Goal: Task Accomplishment & Management: Manage account settings

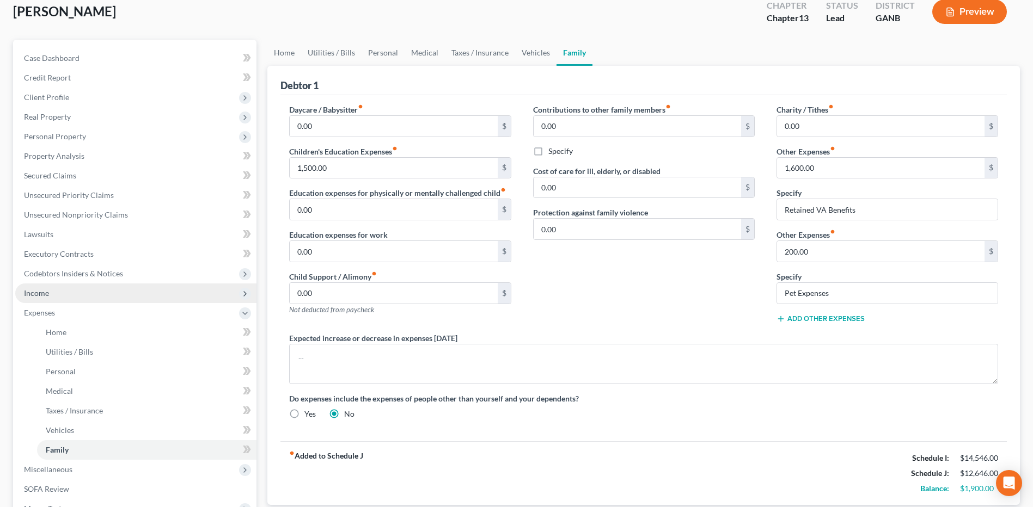
scroll to position [228, 0]
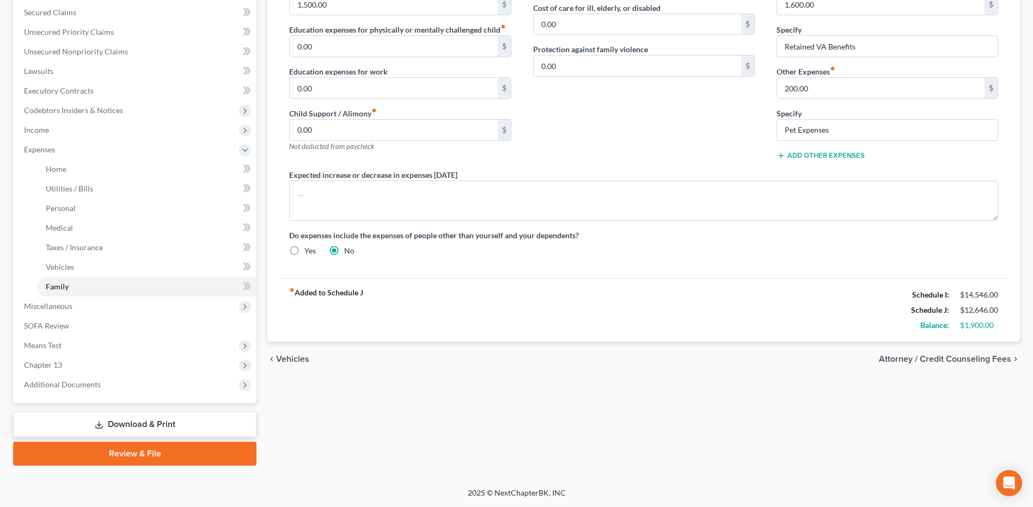
click at [146, 456] on link "Review & File" at bounding box center [134, 454] width 243 height 24
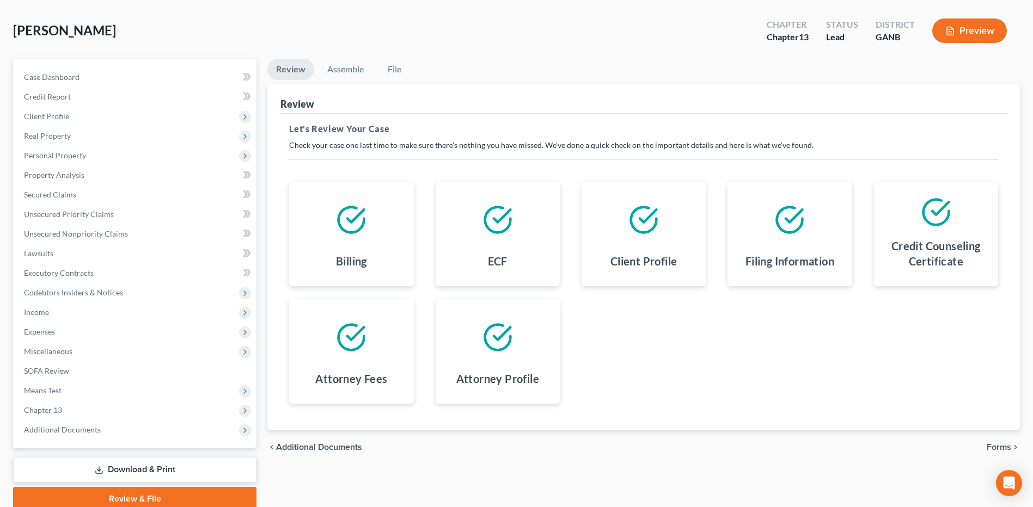
scroll to position [91, 0]
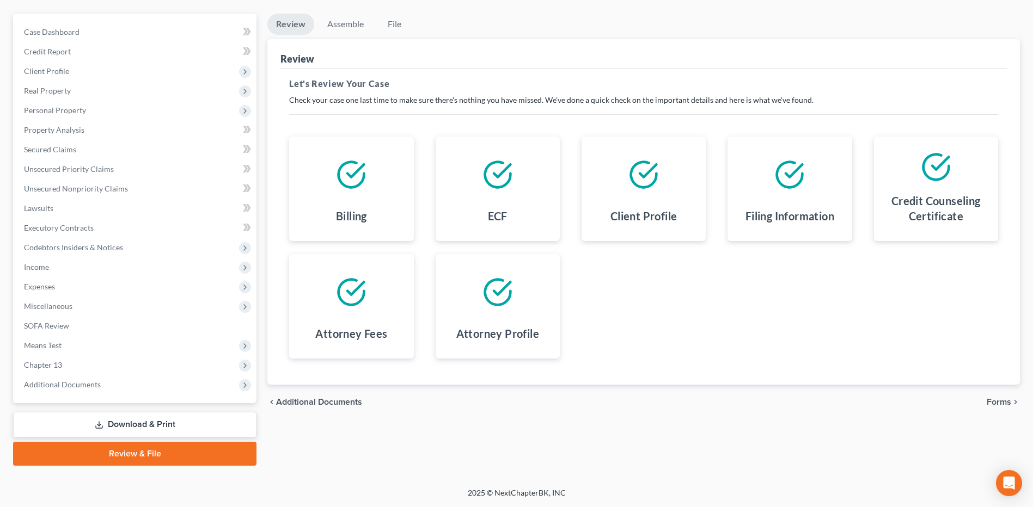
click at [171, 419] on link "Download & Print" at bounding box center [134, 425] width 243 height 26
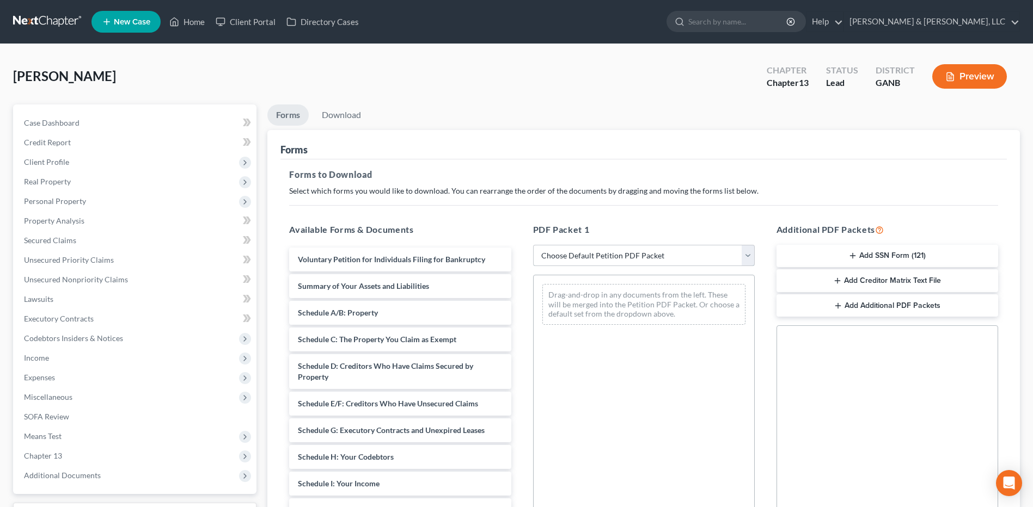
click at [654, 265] on select "Choose Default Petition PDF Packet Complete Bankruptcy Petition (all forms and …" at bounding box center [644, 256] width 222 height 22
select select "8"
click at [533, 245] on select "Choose Default Petition PDF Packet Complete Bankruptcy Petition (all forms and …" at bounding box center [644, 256] width 222 height 22
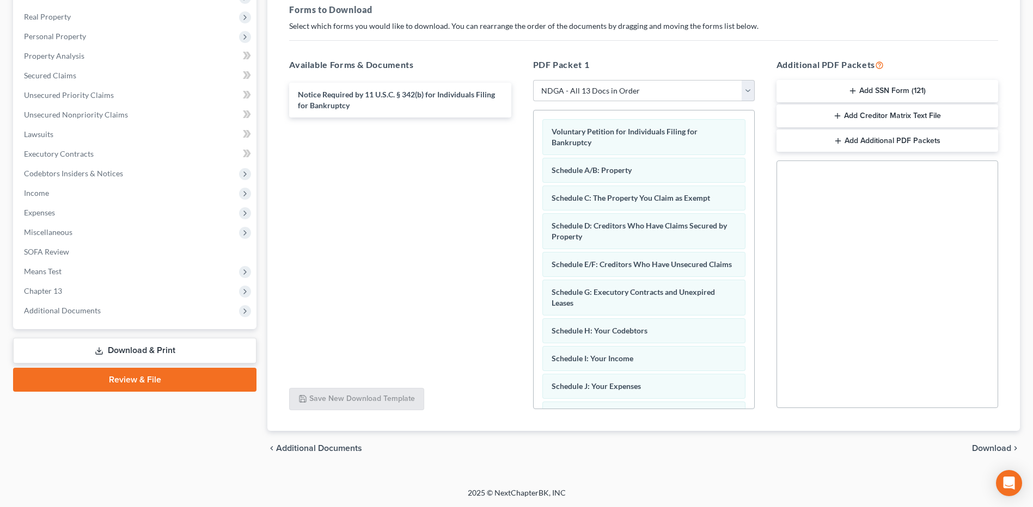
click at [995, 448] on span "Download" at bounding box center [991, 448] width 39 height 9
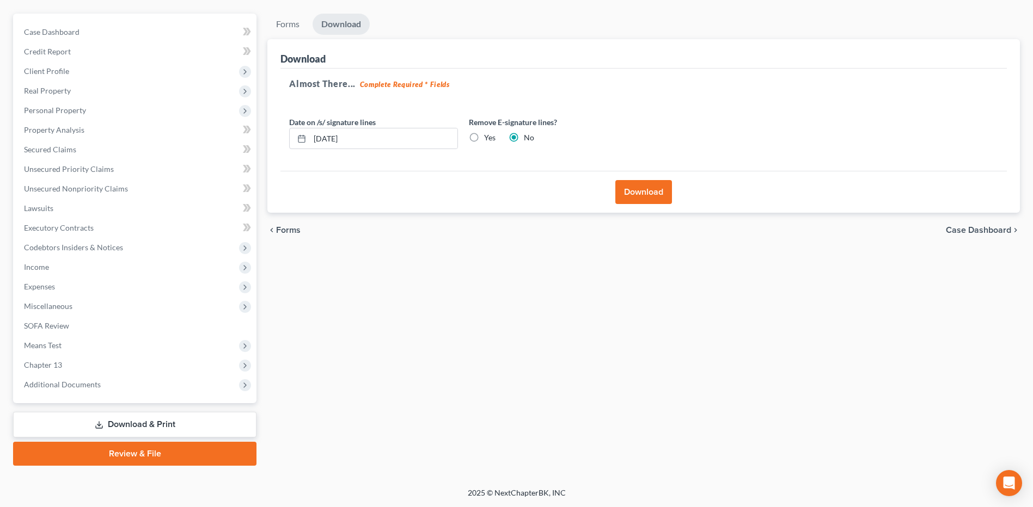
click at [629, 193] on button "Download" at bounding box center [643, 192] width 57 height 24
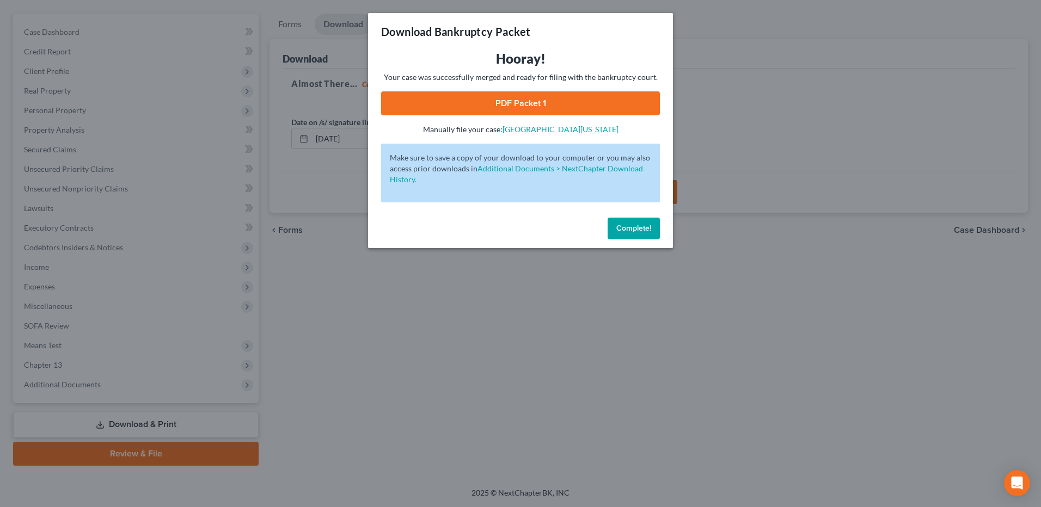
click at [495, 103] on link "PDF Packet 1" at bounding box center [520, 103] width 279 height 24
click at [620, 218] on button "Complete!" at bounding box center [634, 229] width 52 height 22
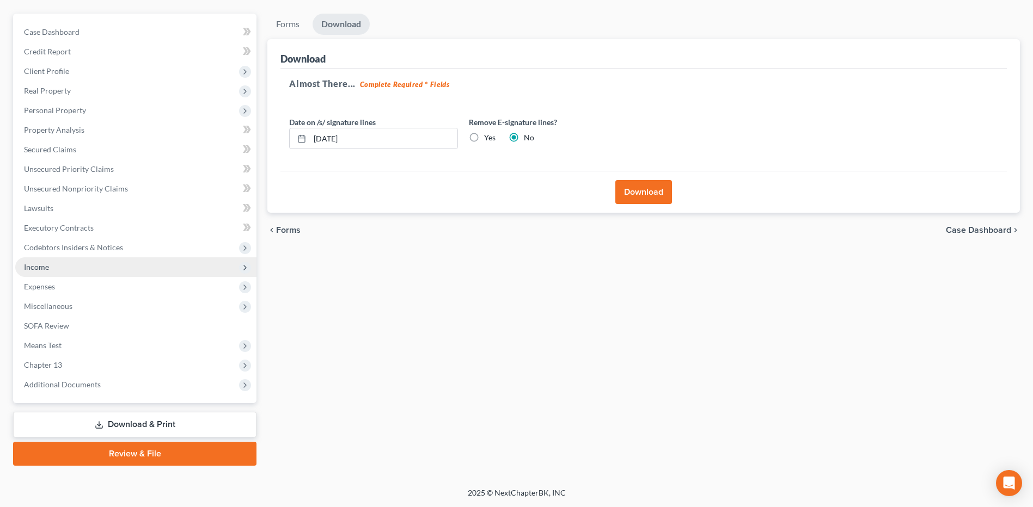
click at [108, 273] on span "Income" at bounding box center [135, 268] width 241 height 20
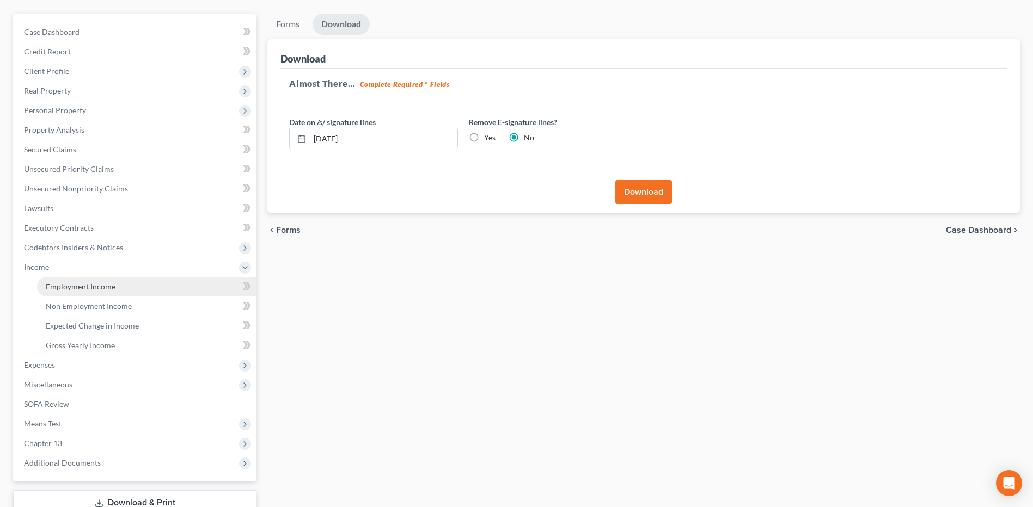
click at [112, 286] on span "Employment Income" at bounding box center [81, 286] width 70 height 9
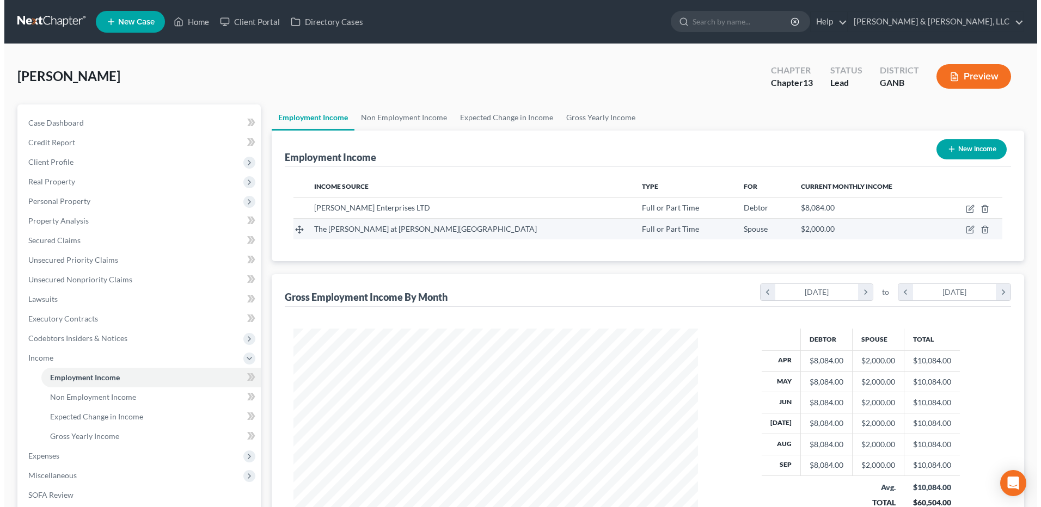
scroll to position [202, 426]
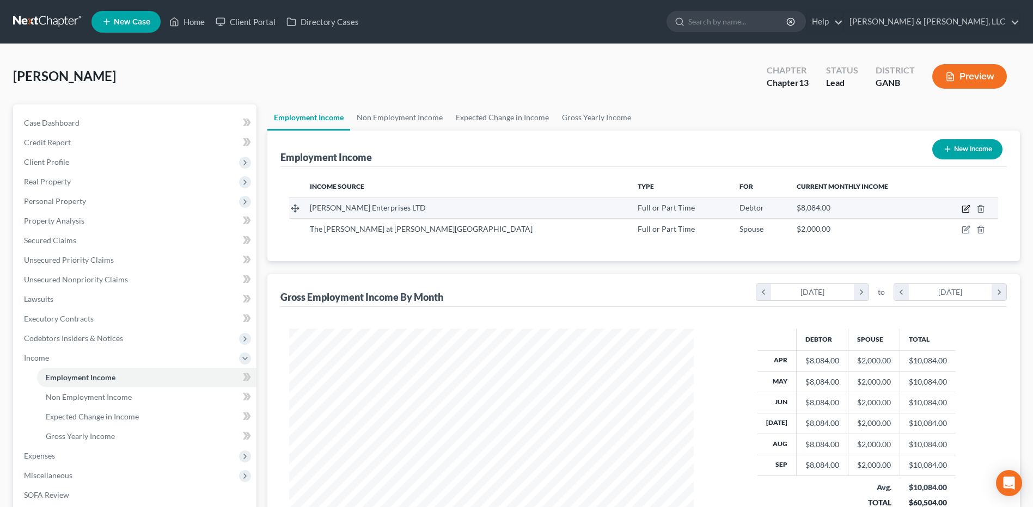
click at [965, 209] on icon "button" at bounding box center [965, 209] width 9 height 9
select select "0"
select select "45"
select select "1"
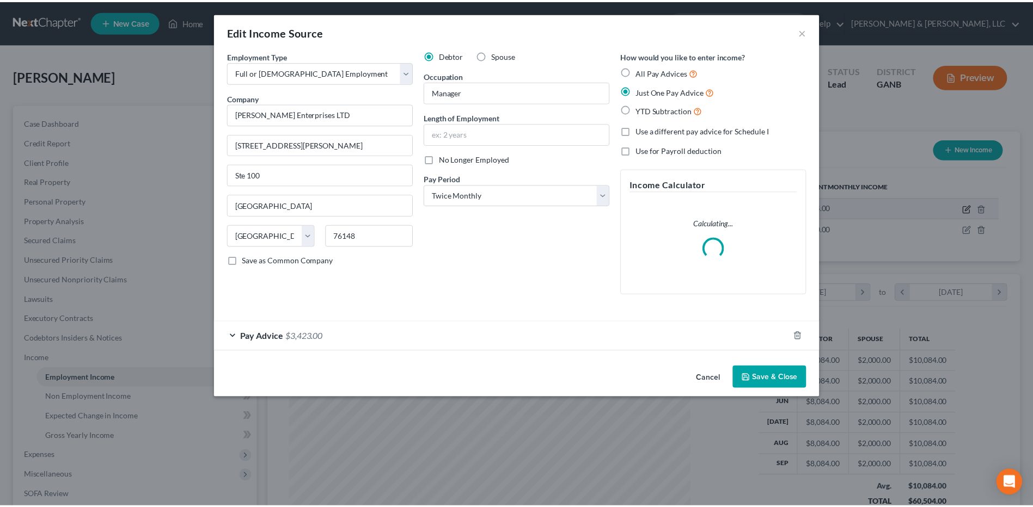
scroll to position [204, 430]
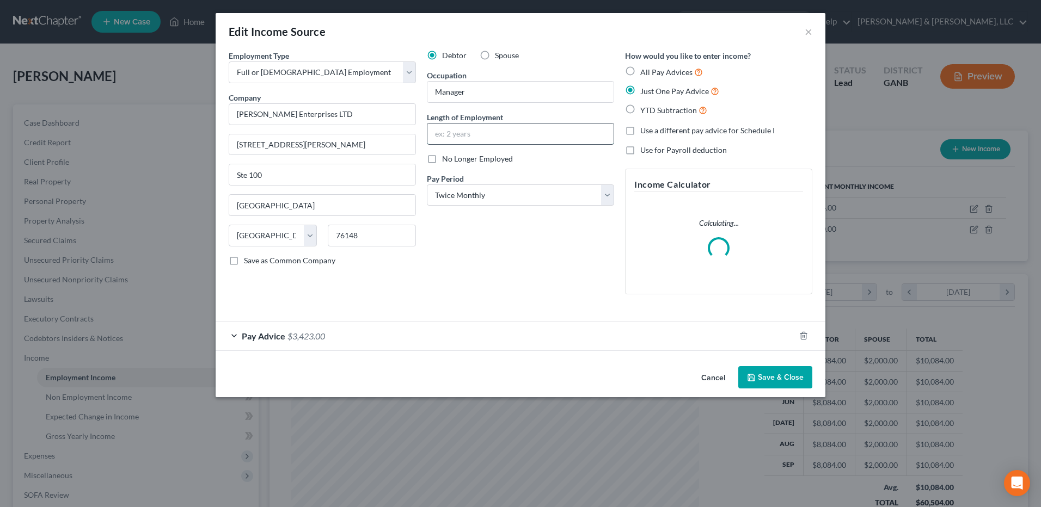
click at [468, 134] on input "text" at bounding box center [520, 134] width 186 height 21
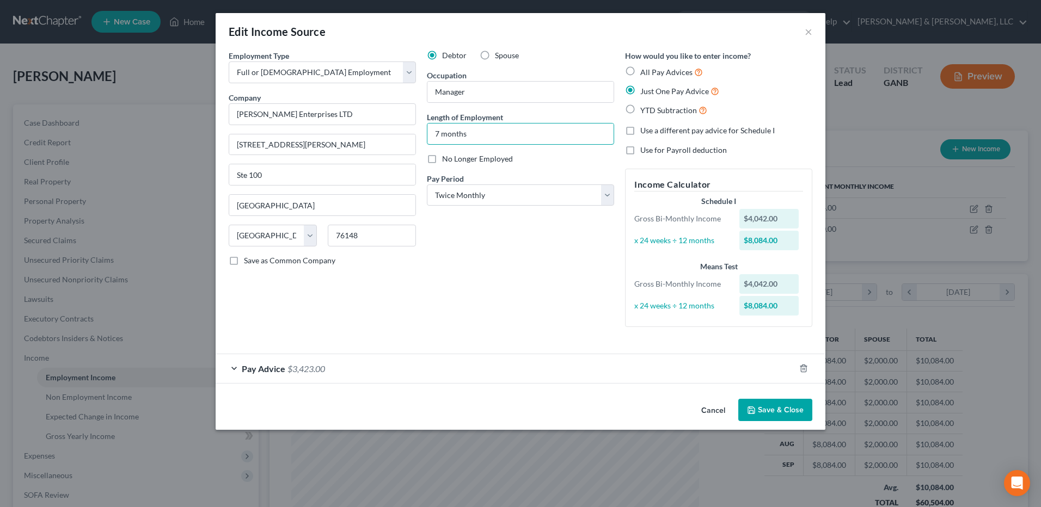
type input "7 months"
click at [784, 406] on button "Save & Close" at bounding box center [775, 410] width 74 height 23
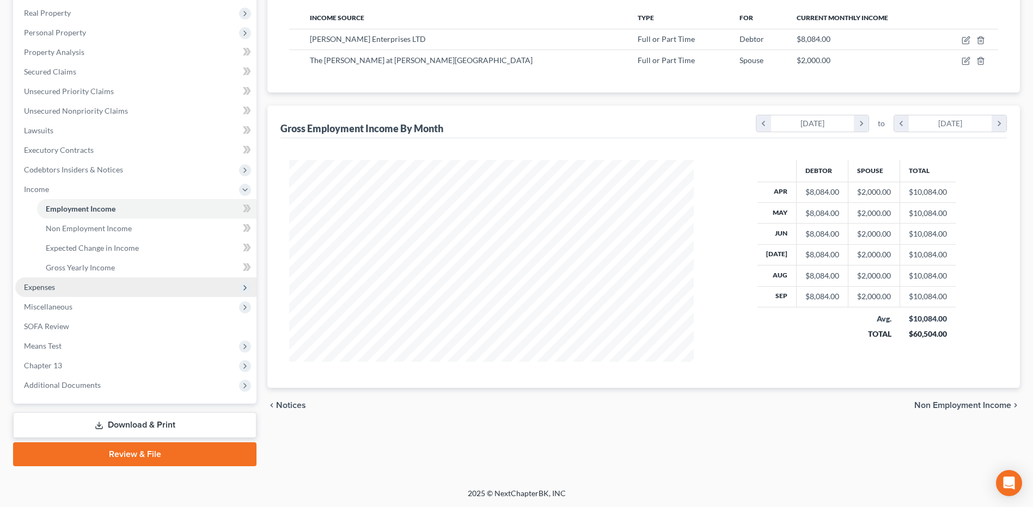
scroll to position [169, 0]
click at [170, 450] on link "Review & File" at bounding box center [134, 454] width 243 height 24
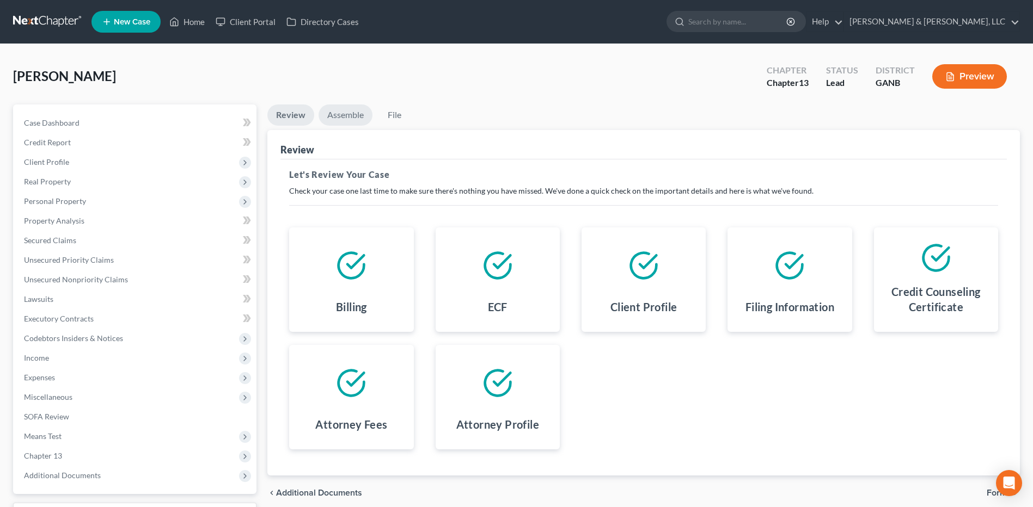
click at [355, 121] on link "Assemble" at bounding box center [345, 115] width 54 height 21
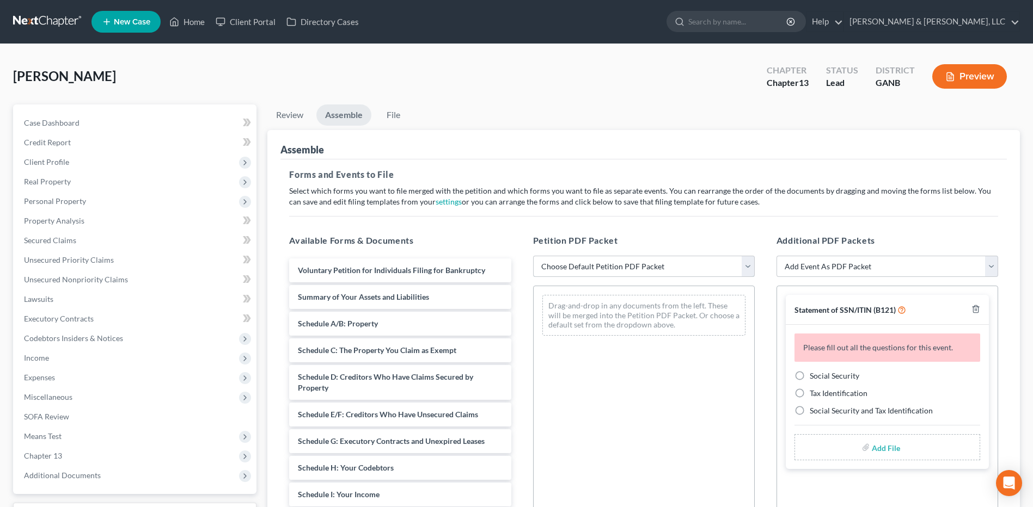
click at [631, 262] on select "Choose Default Petition PDF Packet Complete Bankruptcy Petition (all forms and …" at bounding box center [644, 267] width 222 height 22
select select "2"
click at [533, 256] on select "Choose Default Petition PDF Packet Complete Bankruptcy Petition (all forms and …" at bounding box center [644, 267] width 222 height 22
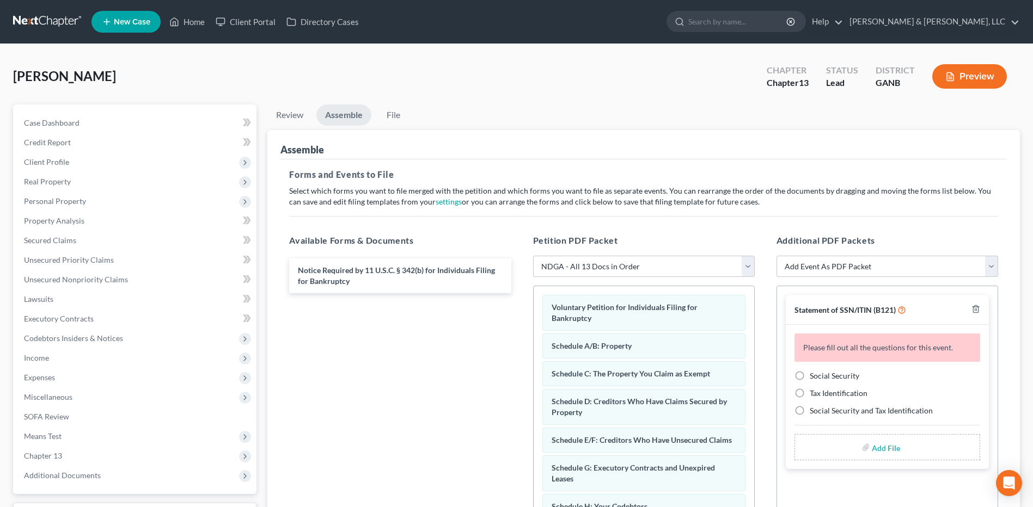
click at [971, 310] on div at bounding box center [973, 310] width 13 height 12
click at [976, 310] on icon "button" at bounding box center [975, 309] width 9 height 9
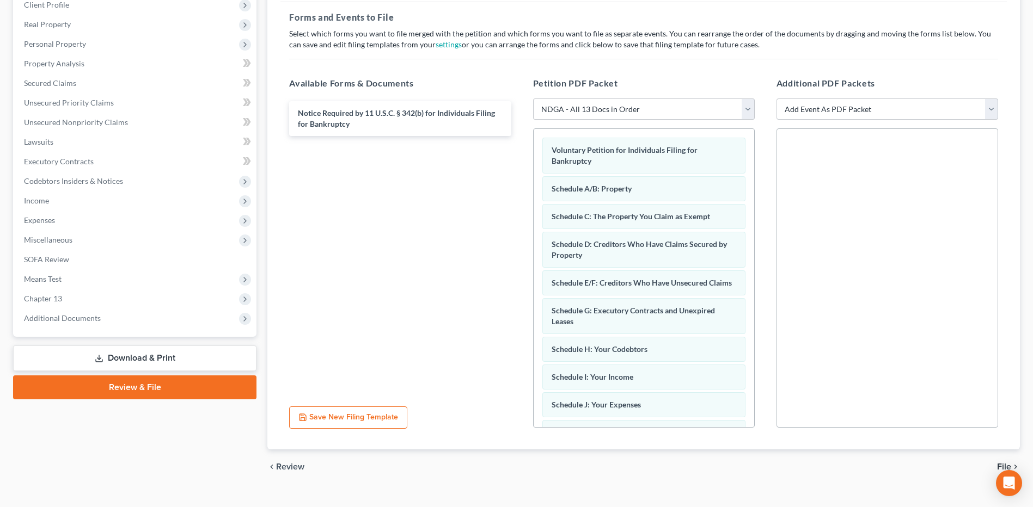
scroll to position [176, 0]
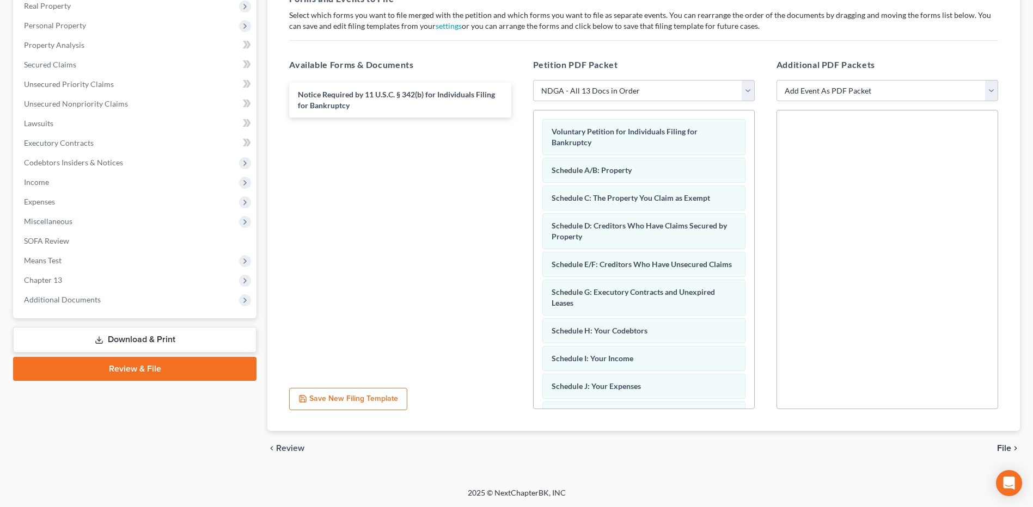
click at [1009, 446] on span "File" at bounding box center [1004, 448] width 14 height 9
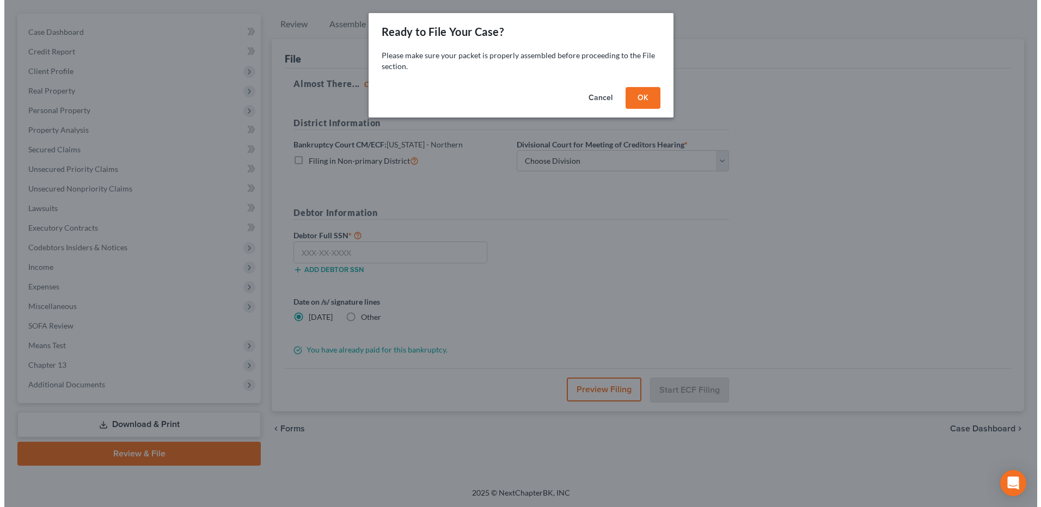
scroll to position [91, 0]
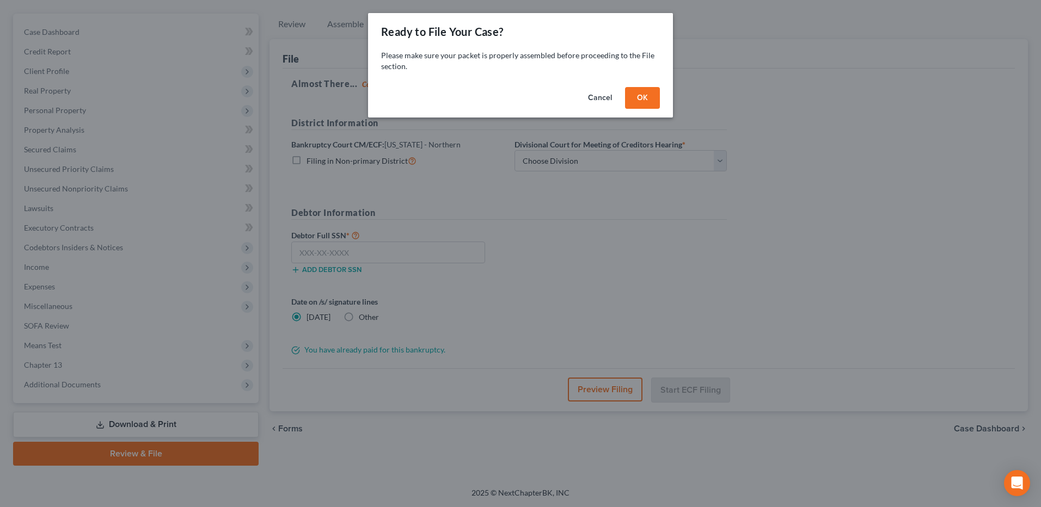
click at [638, 113] on div "Cancel OK" at bounding box center [520, 100] width 305 height 35
click at [637, 107] on button "OK" at bounding box center [642, 98] width 35 height 22
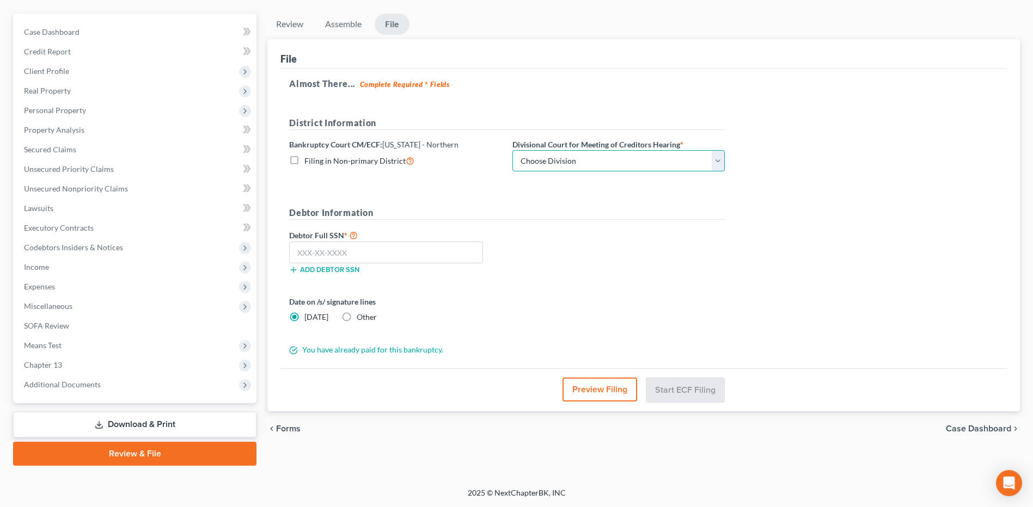
click at [603, 156] on select "Choose Division [GEOGRAPHIC_DATA] [GEOGRAPHIC_DATA] [GEOGRAPHIC_DATA] [GEOGRAPH…" at bounding box center [618, 161] width 212 height 22
select select "3"
click at [512, 150] on select "Choose Division [GEOGRAPHIC_DATA] [GEOGRAPHIC_DATA] [GEOGRAPHIC_DATA] [GEOGRAPH…" at bounding box center [618, 161] width 212 height 22
click at [614, 387] on button "Preview Filing" at bounding box center [599, 390] width 75 height 24
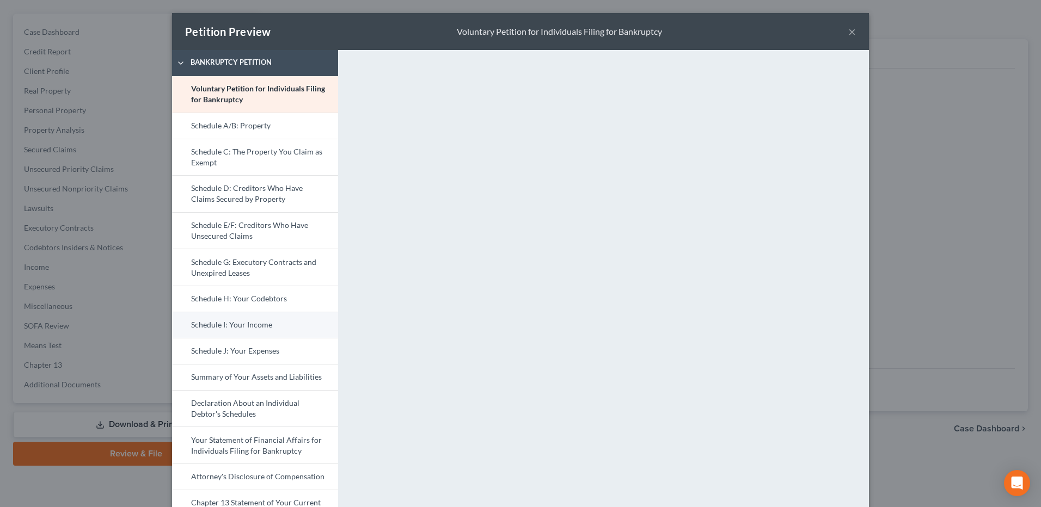
click at [242, 326] on link "Schedule I: Your Income" at bounding box center [255, 325] width 166 height 26
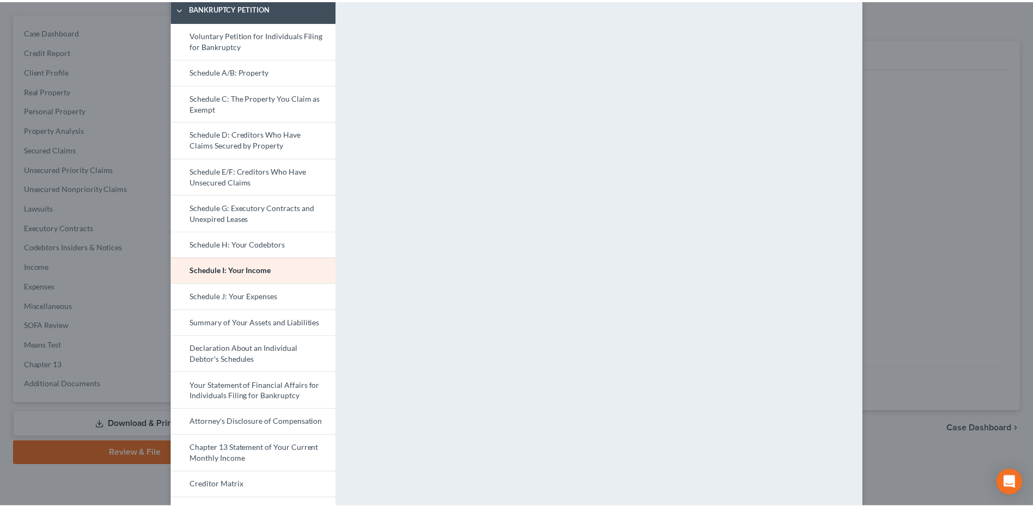
scroll to position [0, 0]
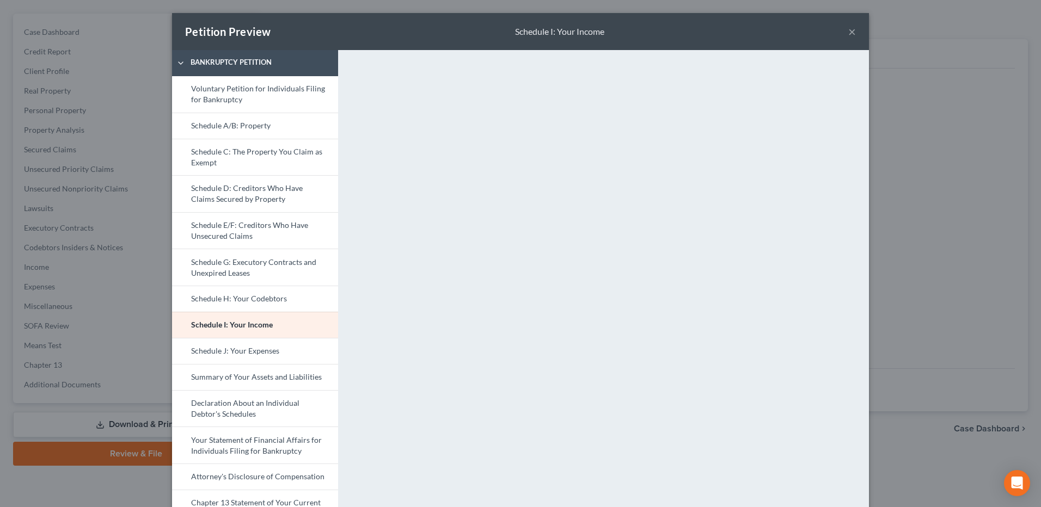
click at [848, 32] on button "×" at bounding box center [852, 31] width 8 height 13
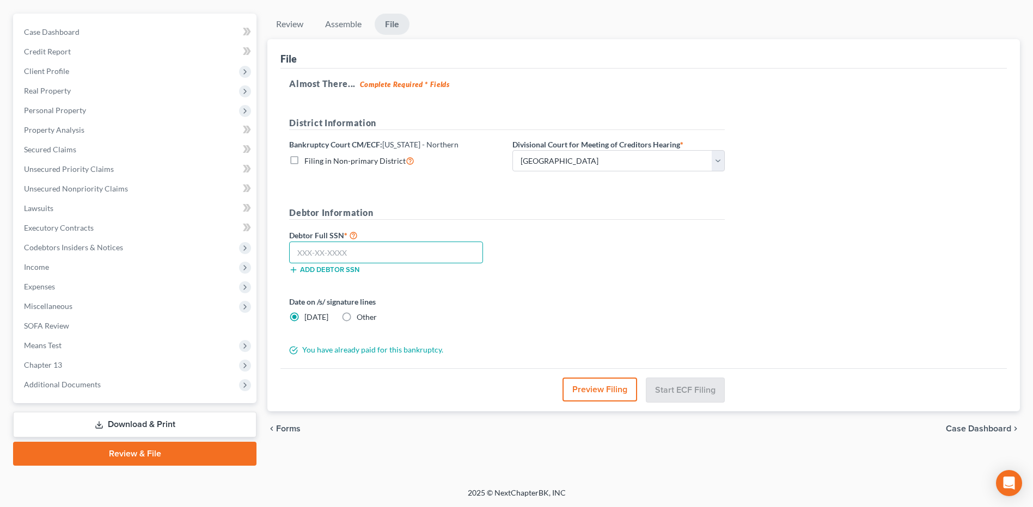
click at [446, 256] on input "text" at bounding box center [386, 253] width 194 height 22
type input "258-55-9718"
click at [605, 277] on div "Debtor Full SSN * 258-55-9718 Add debtor SSN" at bounding box center [507, 256] width 446 height 54
click at [698, 391] on button "Start ECF Filing" at bounding box center [685, 390] width 78 height 24
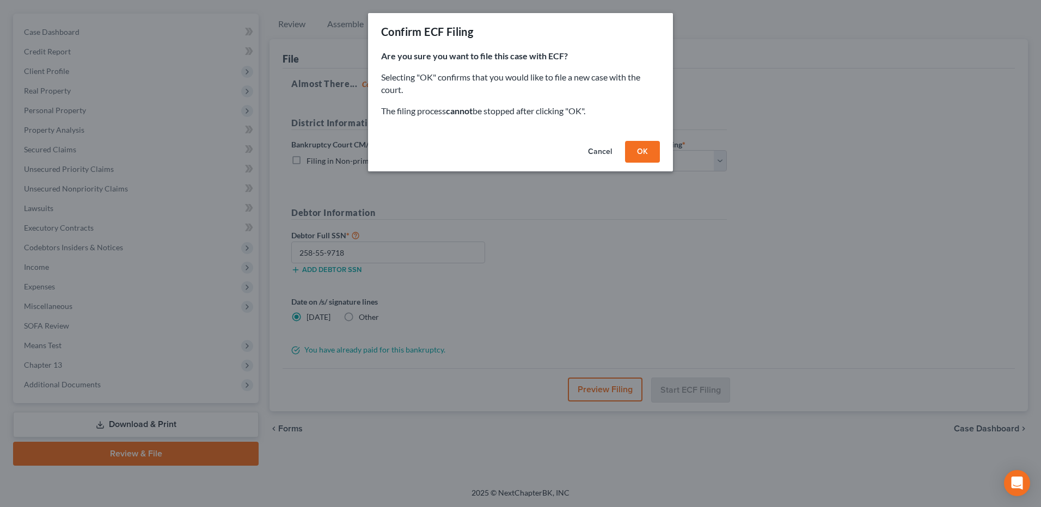
click at [603, 155] on button "Cancel" at bounding box center [599, 152] width 41 height 22
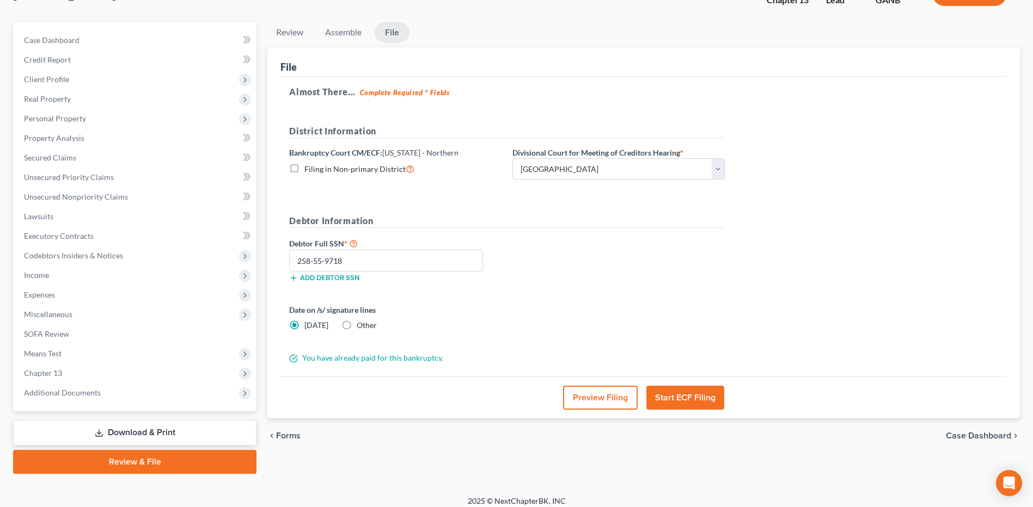
scroll to position [91, 0]
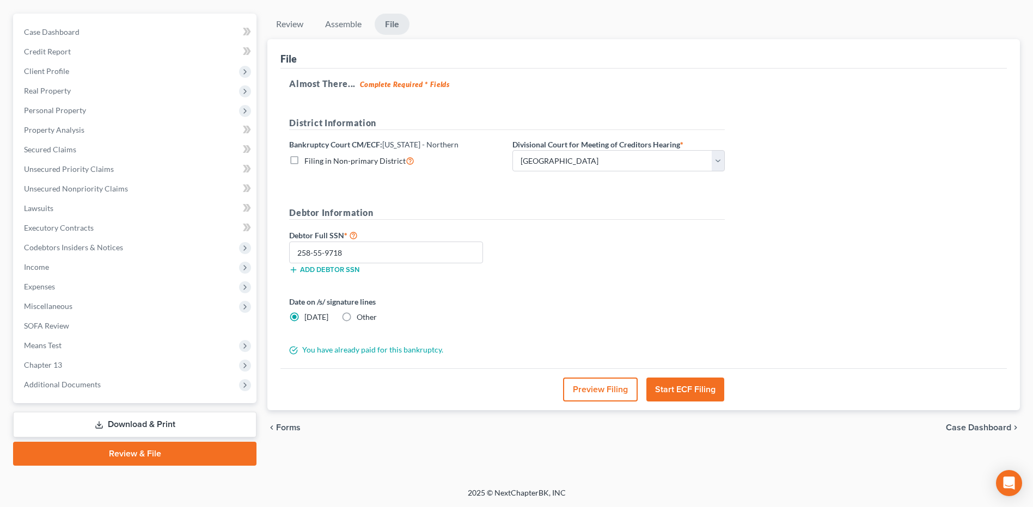
click at [689, 390] on button "Start ECF Filing" at bounding box center [685, 390] width 78 height 24
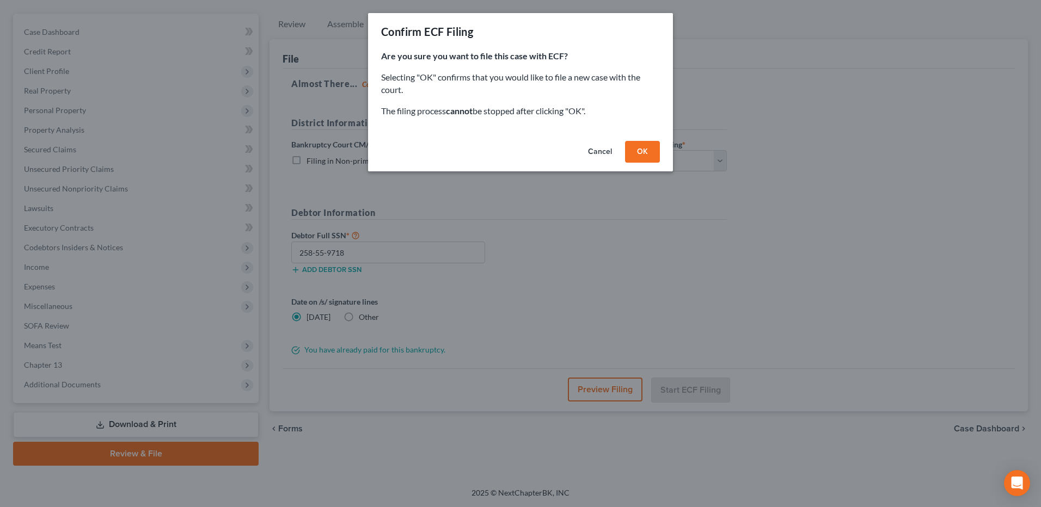
click at [644, 153] on button "OK" at bounding box center [642, 152] width 35 height 22
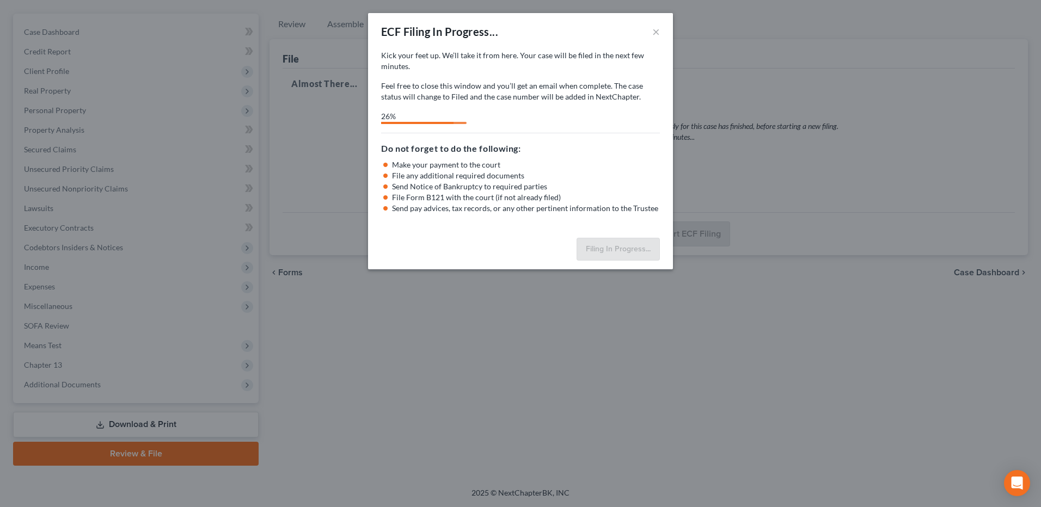
select select "3"
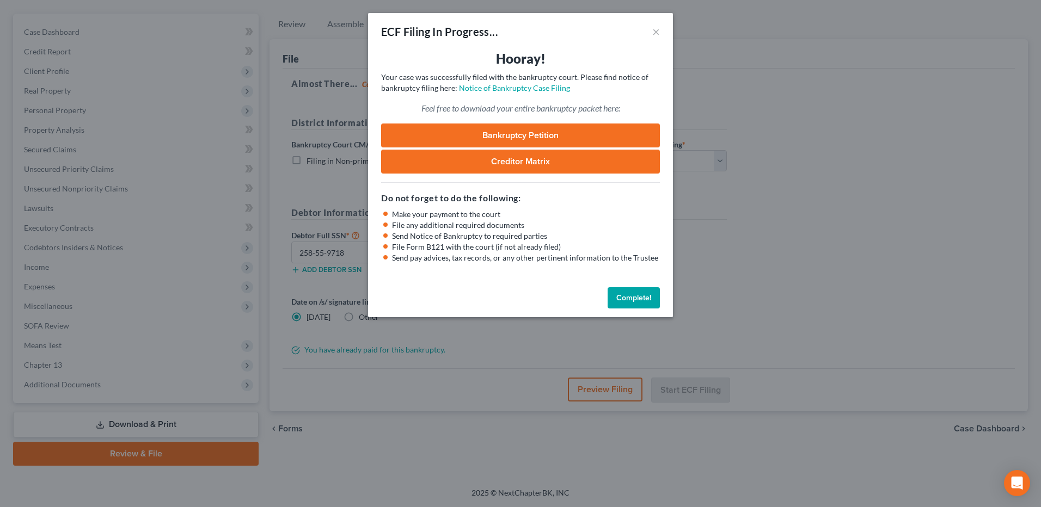
click at [531, 132] on link "Bankruptcy Petition" at bounding box center [520, 136] width 279 height 24
click at [512, 130] on link "Bankruptcy Petition" at bounding box center [520, 136] width 279 height 24
click at [639, 303] on button "Complete!" at bounding box center [634, 298] width 52 height 22
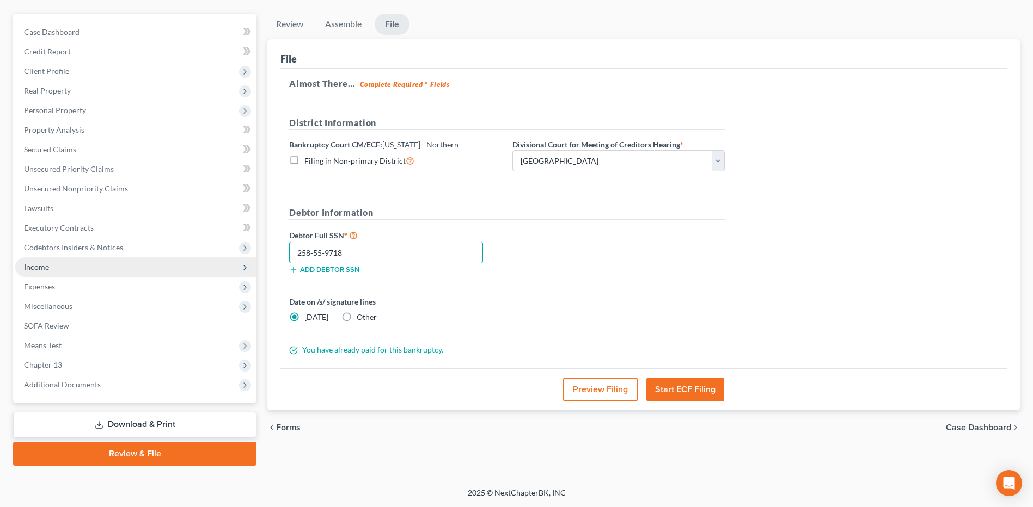
drag, startPoint x: 364, startPoint y: 256, endPoint x: 190, endPoint y: 258, distance: 174.2
click at [190, 258] on div "Petition Navigation Case Dashboard Payments Invoices Payments Payments Credit R…" at bounding box center [517, 240] width 1018 height 452
click at [162, 421] on link "Download & Print" at bounding box center [134, 425] width 243 height 26
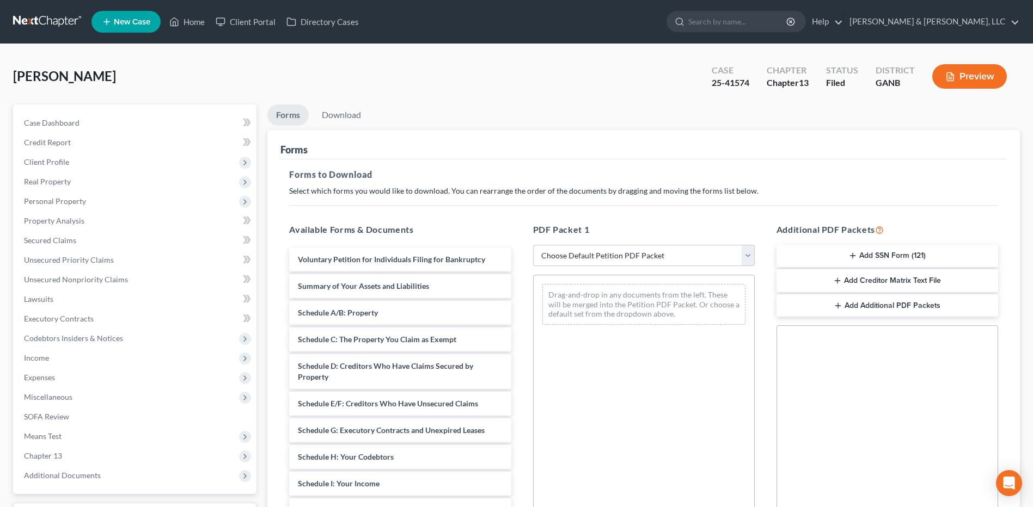
click at [869, 257] on button "Add SSN Form (121)" at bounding box center [887, 256] width 222 height 23
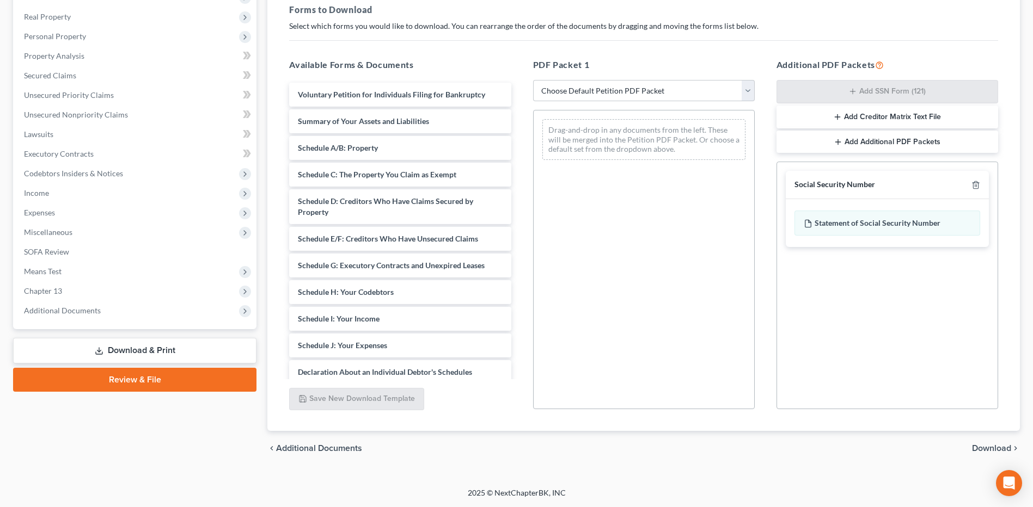
click at [998, 452] on span "Download" at bounding box center [991, 448] width 39 height 9
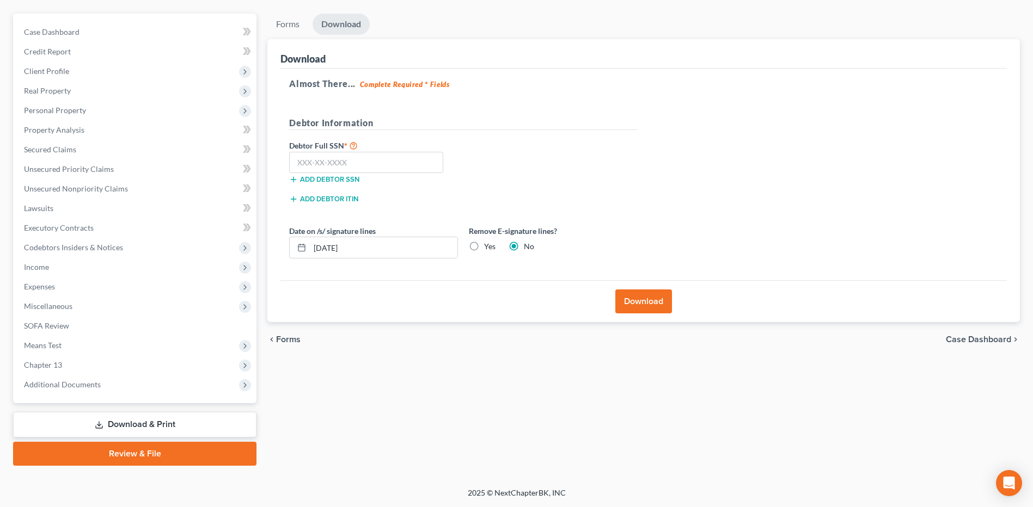
scroll to position [91, 0]
click at [370, 155] on input "text" at bounding box center [366, 163] width 154 height 22
paste input "258-55-9718"
type input "258-55-9718"
click at [636, 299] on button "Download" at bounding box center [643, 302] width 57 height 24
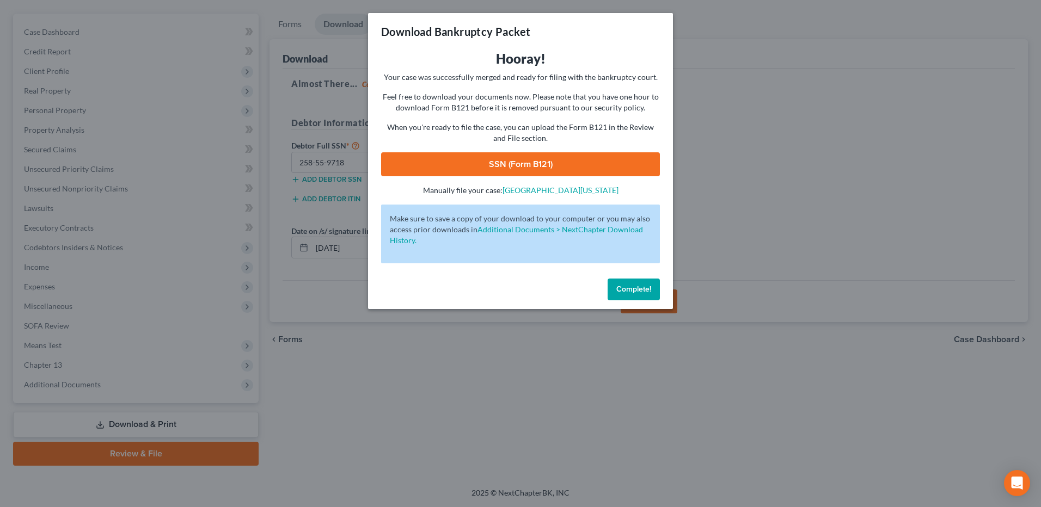
click at [539, 161] on link "SSN (Form B121)" at bounding box center [520, 164] width 279 height 24
click at [630, 289] on span "Complete!" at bounding box center [633, 289] width 35 height 9
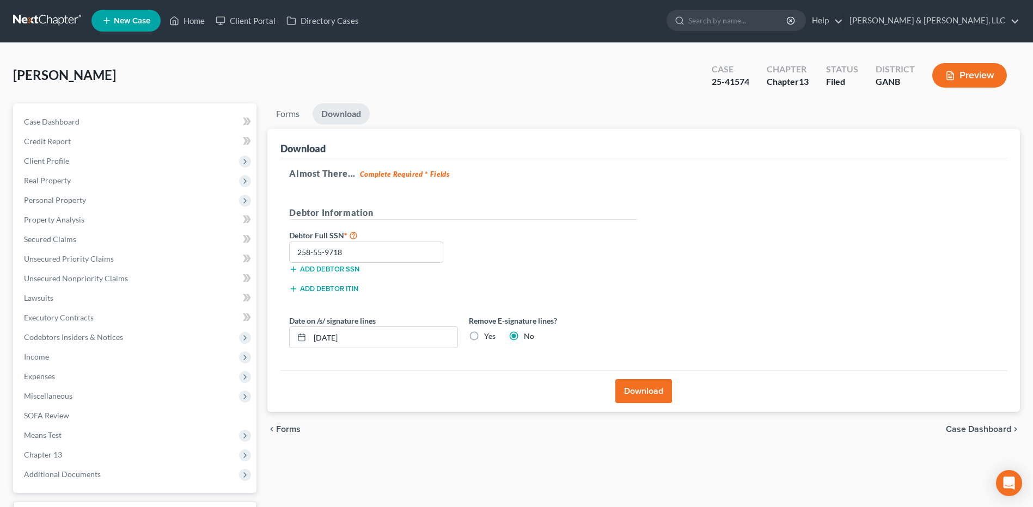
scroll to position [0, 0]
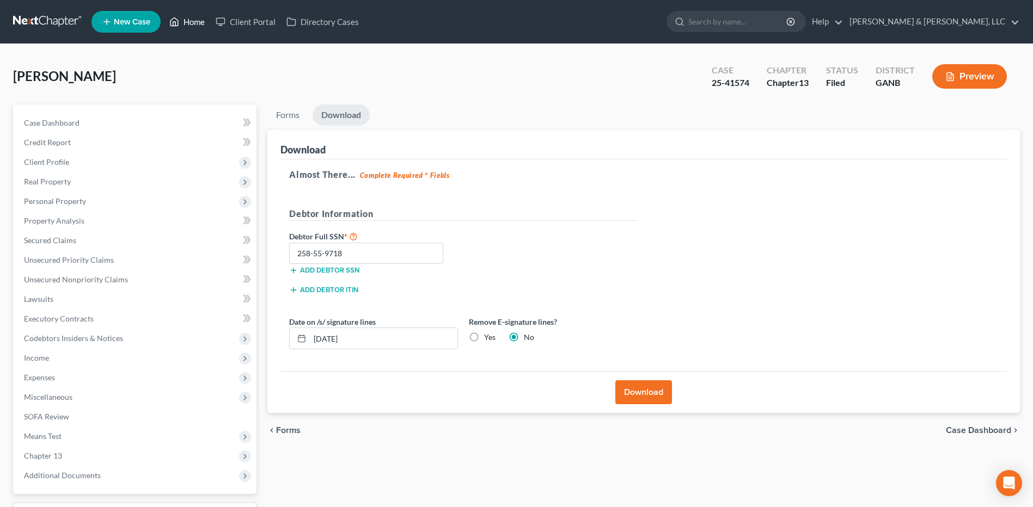
click at [187, 24] on link "Home" at bounding box center [187, 22] width 46 height 20
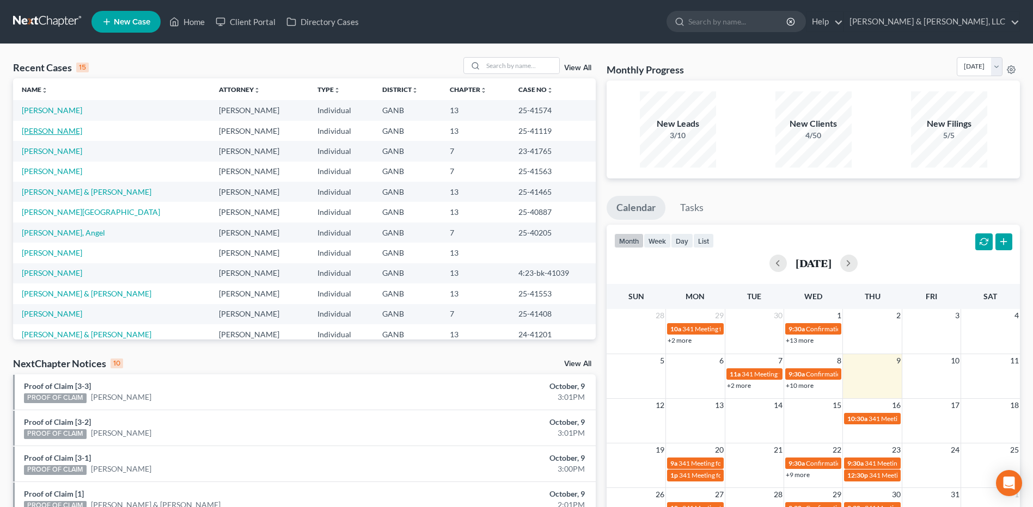
click at [41, 130] on link "[PERSON_NAME]" at bounding box center [52, 130] width 60 height 9
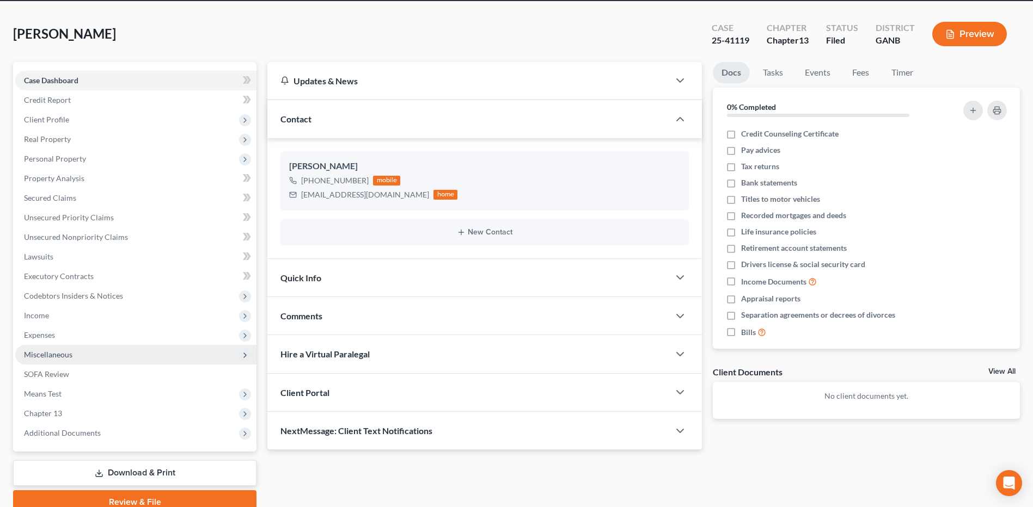
scroll to position [91, 0]
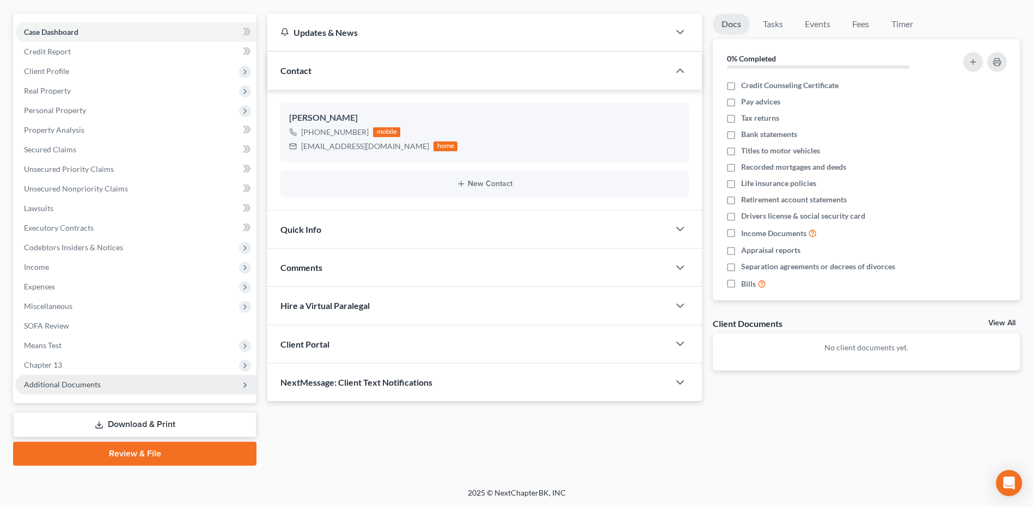
click at [96, 385] on span "Additional Documents" at bounding box center [62, 384] width 77 height 9
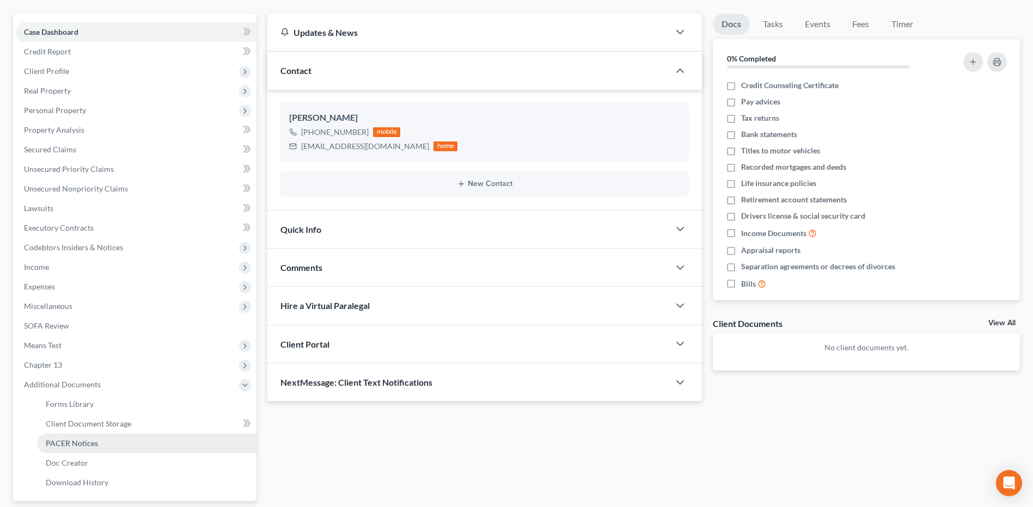
click at [84, 439] on span "PACER Notices" at bounding box center [72, 443] width 52 height 9
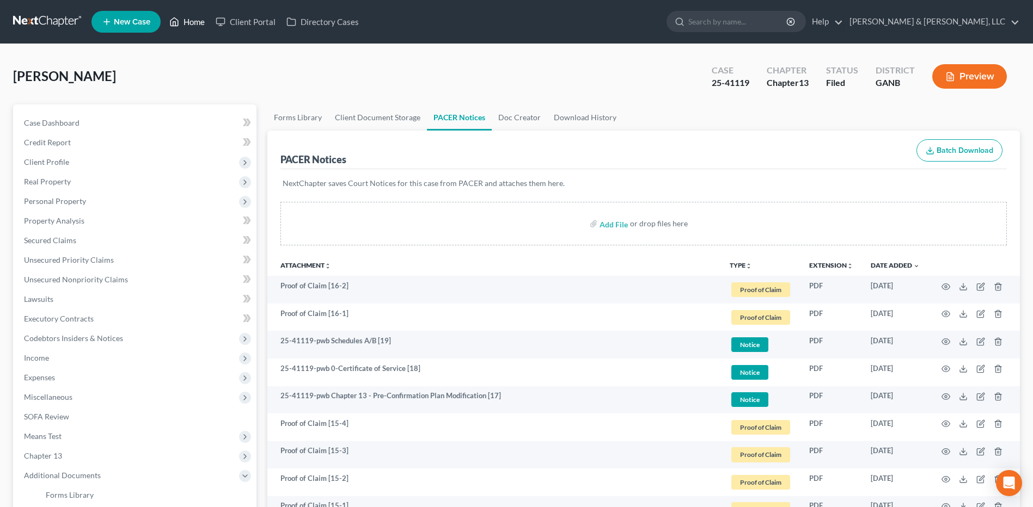
click at [185, 17] on link "Home" at bounding box center [187, 22] width 46 height 20
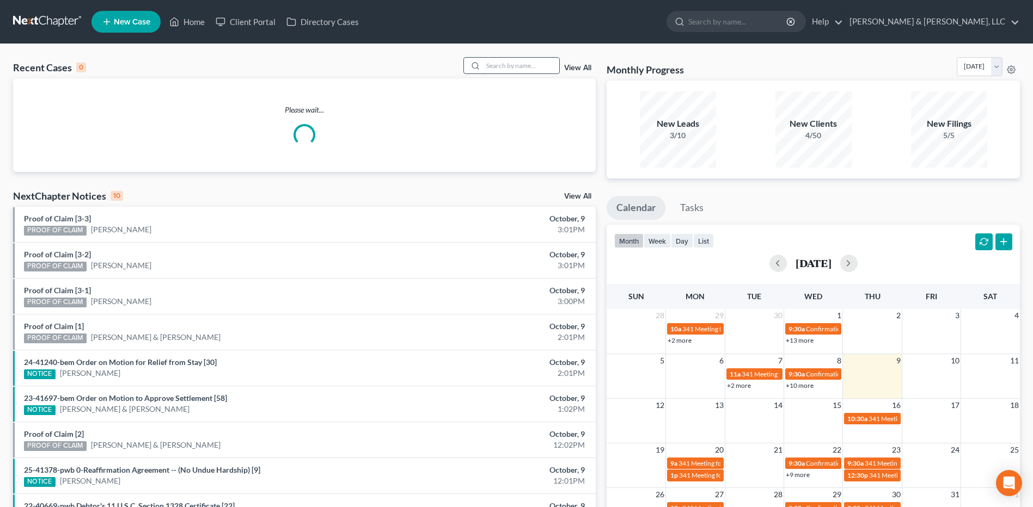
click at [497, 68] on input "search" at bounding box center [521, 66] width 76 height 16
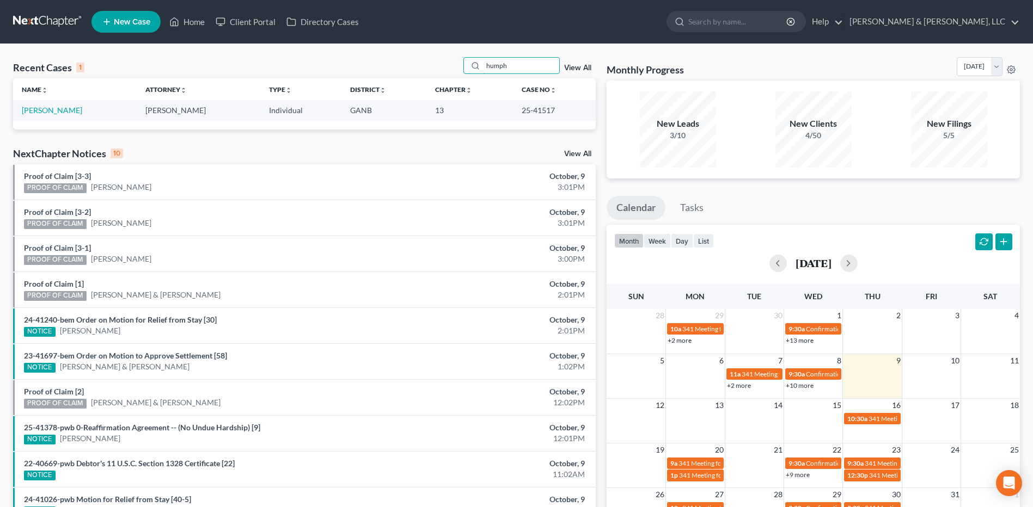
type input "humph"
click at [68, 116] on td "[PERSON_NAME]" at bounding box center [75, 110] width 124 height 20
click at [66, 112] on link "[PERSON_NAME]" at bounding box center [52, 110] width 60 height 9
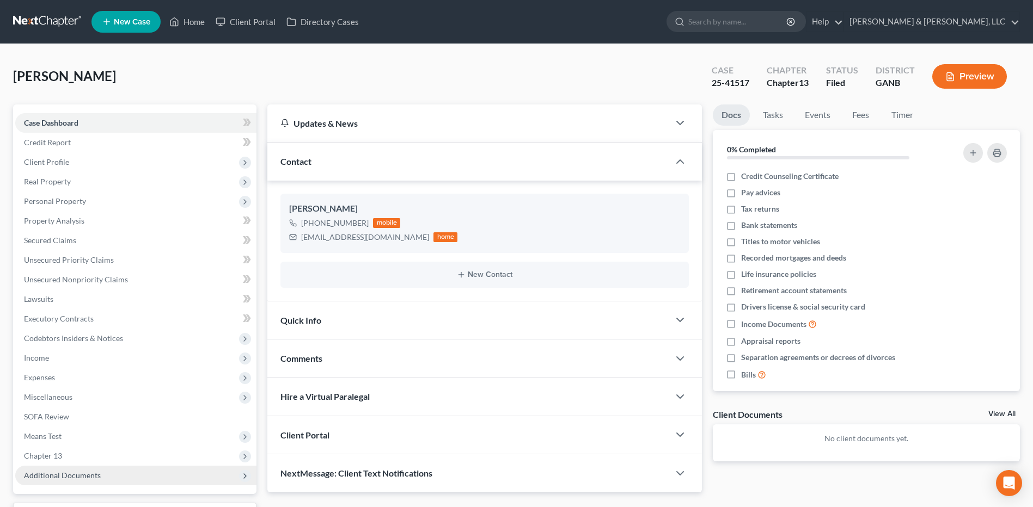
click at [59, 469] on span "Additional Documents" at bounding box center [135, 476] width 241 height 20
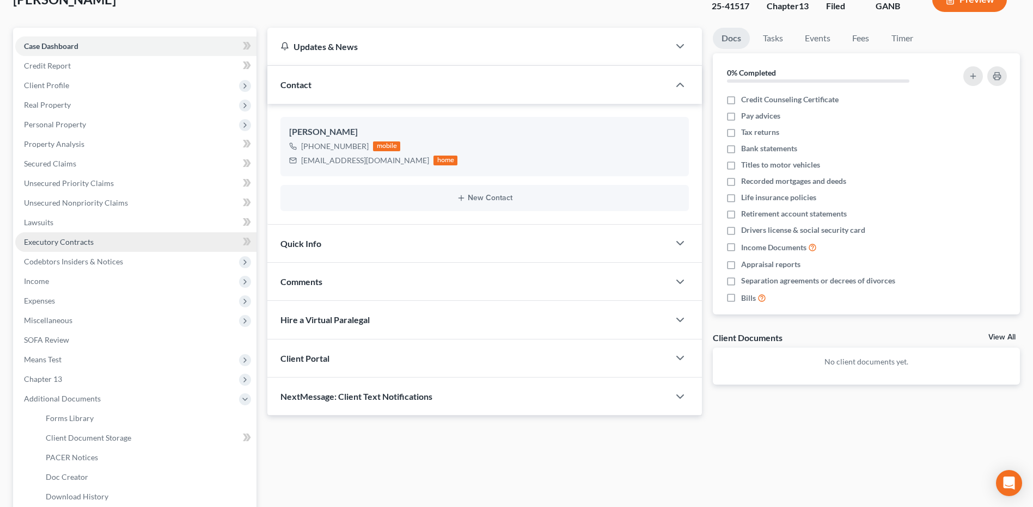
scroll to position [189, 0]
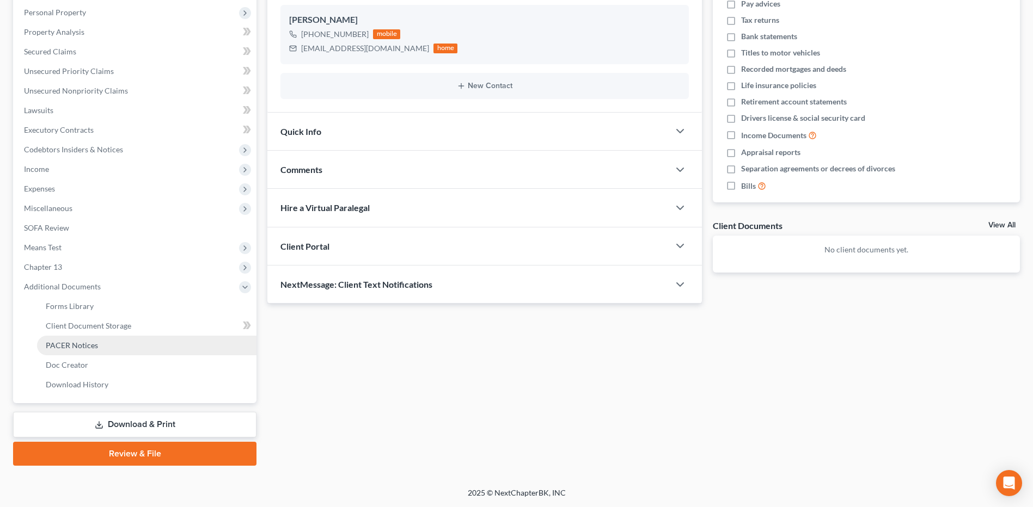
click at [92, 348] on span "PACER Notices" at bounding box center [72, 345] width 52 height 9
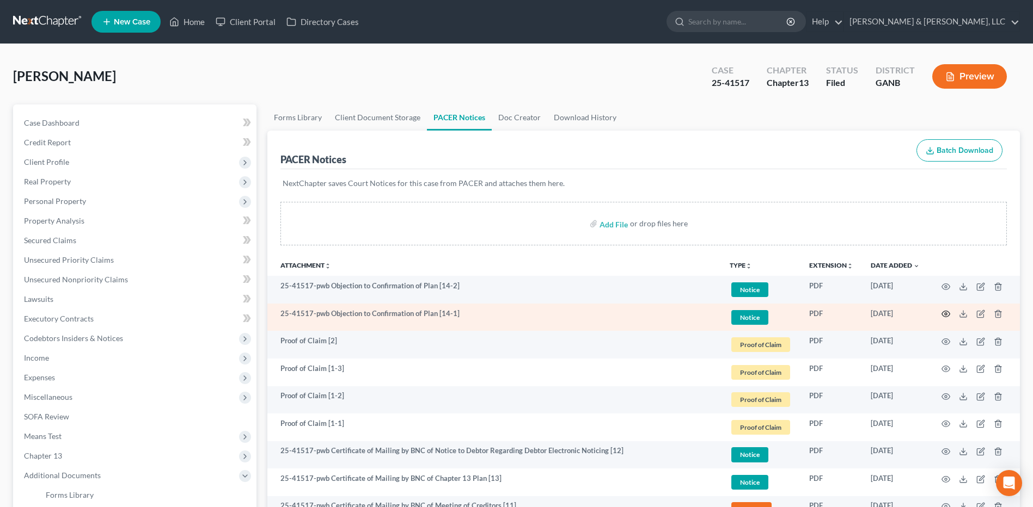
click at [943, 312] on icon "button" at bounding box center [945, 314] width 9 height 9
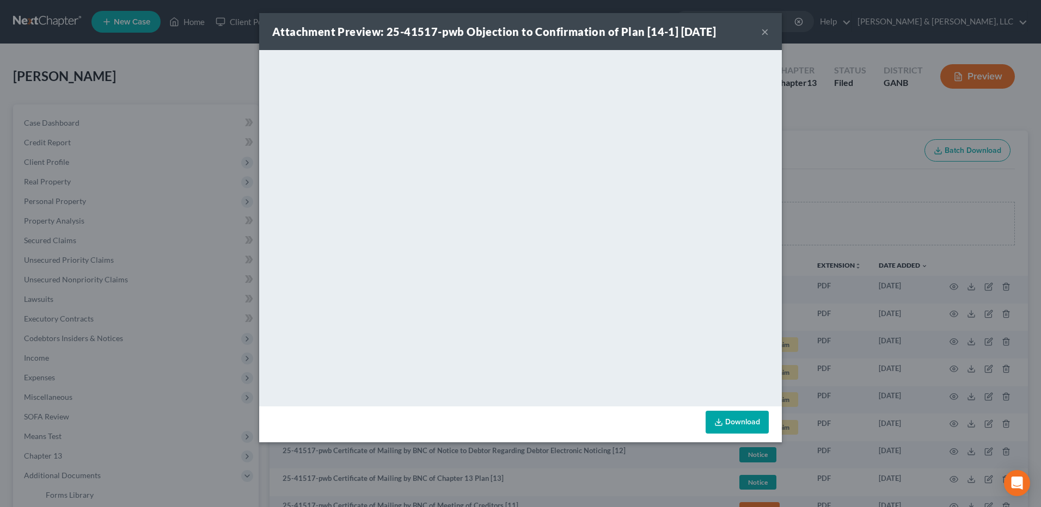
click at [764, 33] on button "×" at bounding box center [765, 31] width 8 height 13
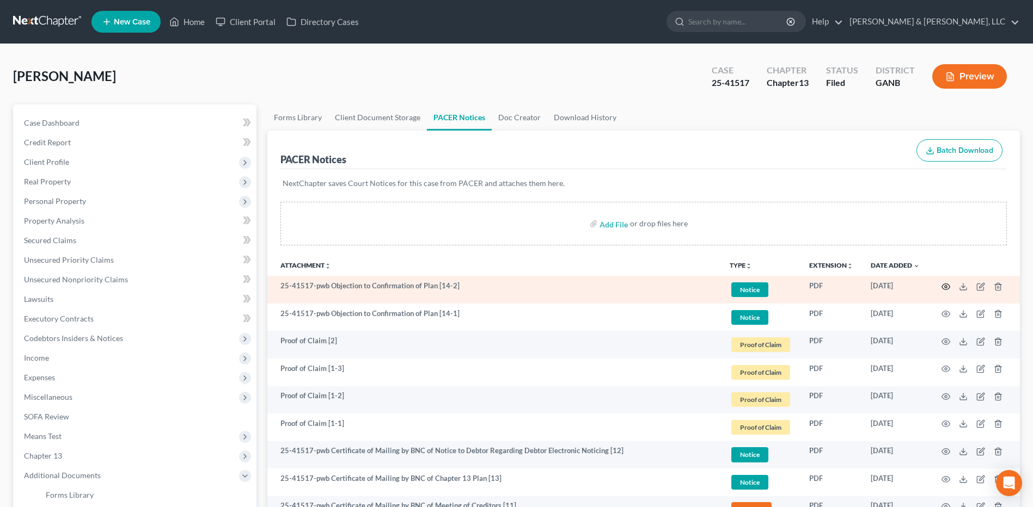
click at [945, 289] on icon "button" at bounding box center [945, 287] width 9 height 9
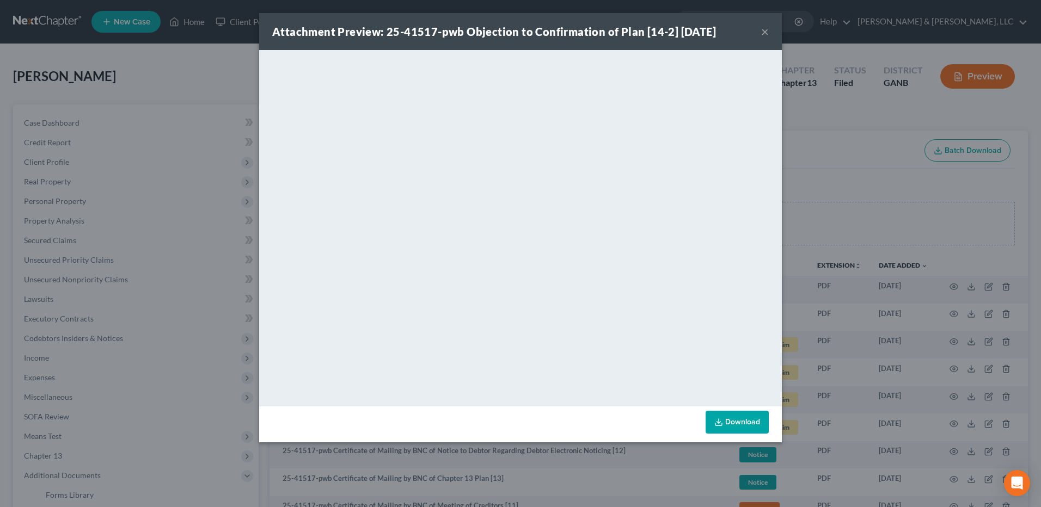
click at [763, 29] on button "×" at bounding box center [765, 31] width 8 height 13
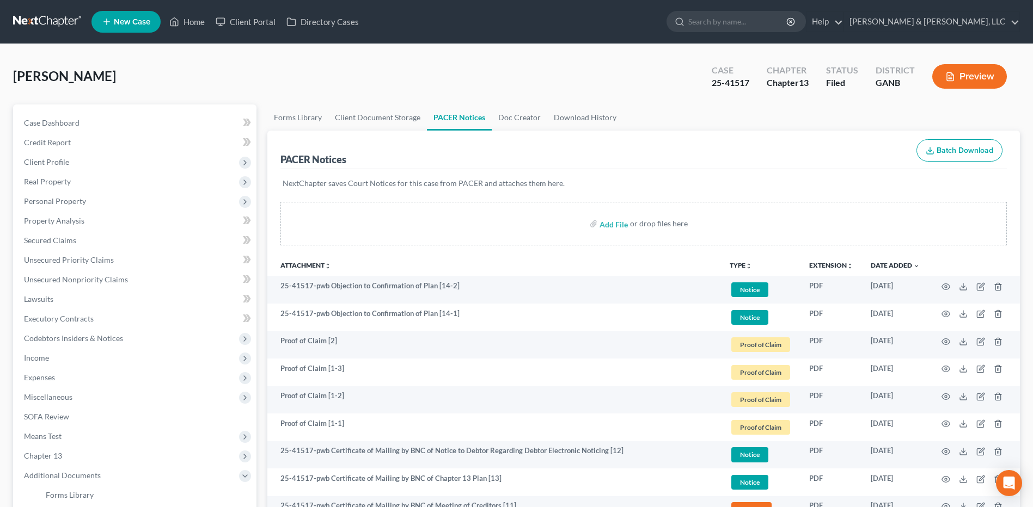
drag, startPoint x: 463, startPoint y: 304, endPoint x: 436, endPoint y: 247, distance: 63.8
click at [436, 247] on div "Add File or drop files here" at bounding box center [643, 228] width 752 height 52
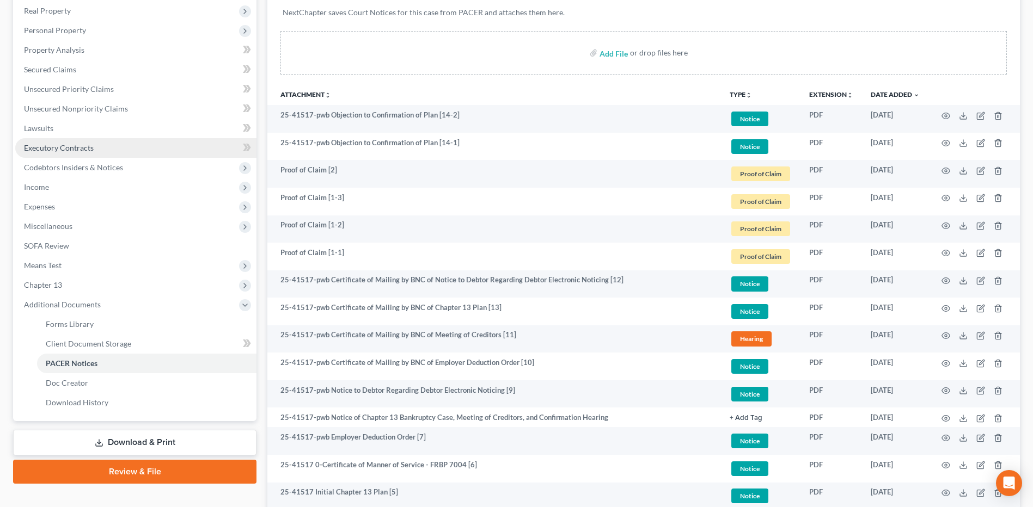
scroll to position [109, 0]
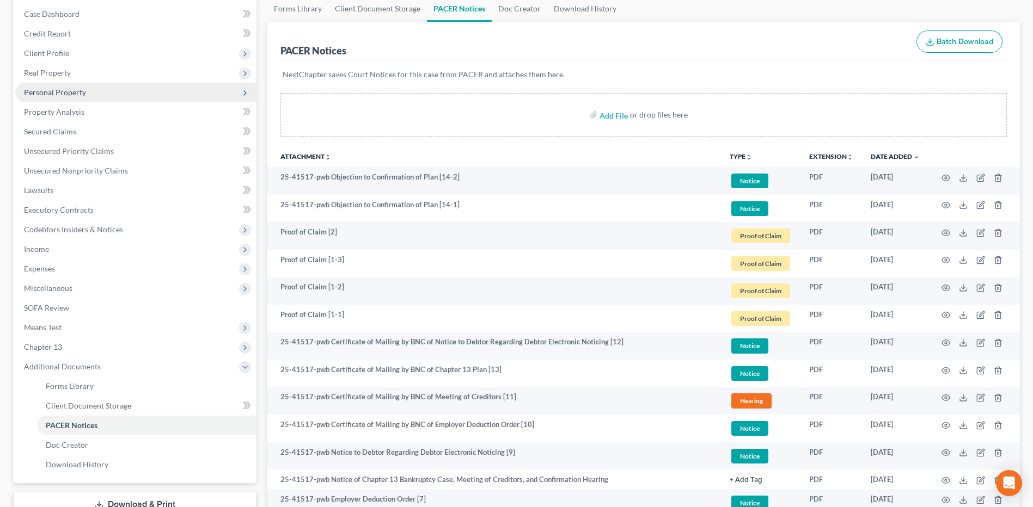
click at [73, 97] on span "Personal Property" at bounding box center [135, 93] width 241 height 20
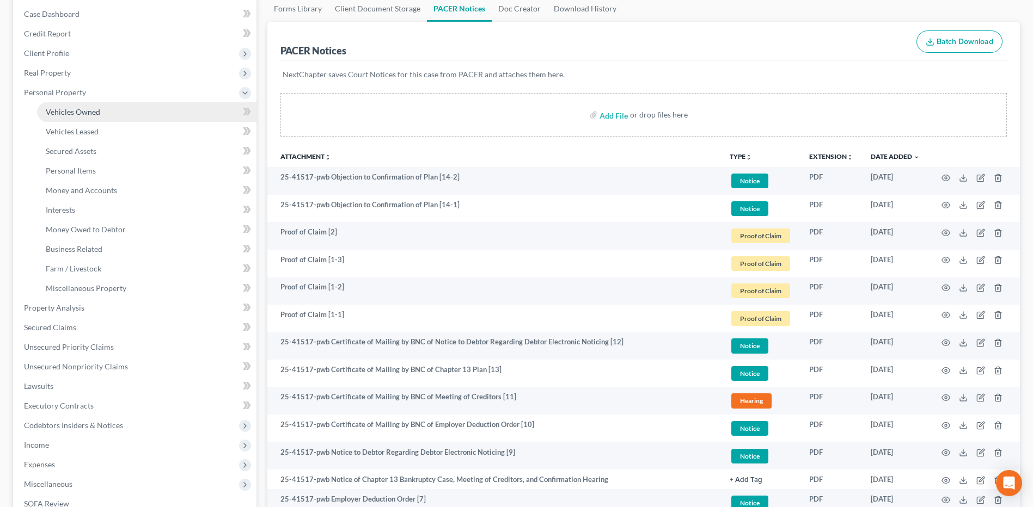
click at [71, 118] on link "Vehicles Owned" at bounding box center [146, 112] width 219 height 20
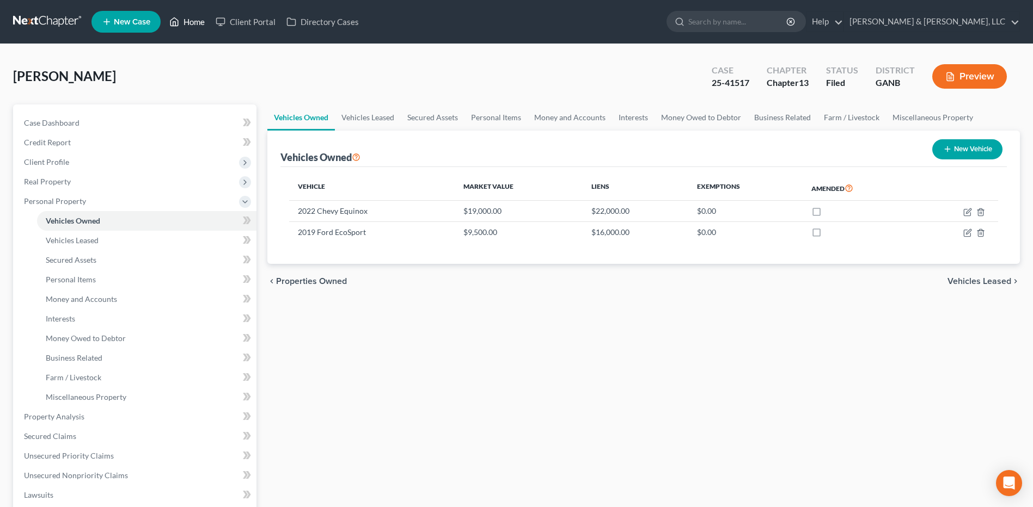
click at [181, 19] on link "Home" at bounding box center [187, 22] width 46 height 20
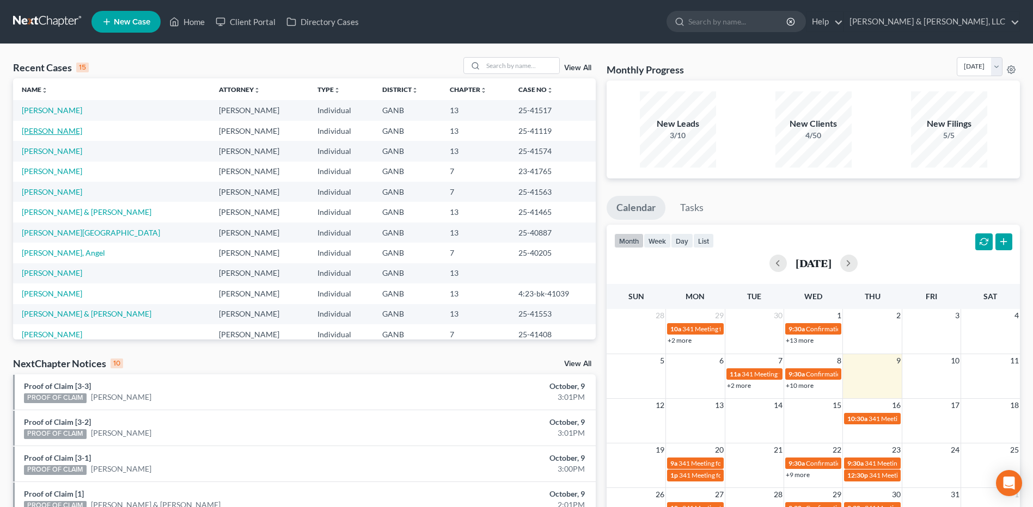
click at [61, 133] on link "[PERSON_NAME]" at bounding box center [52, 130] width 60 height 9
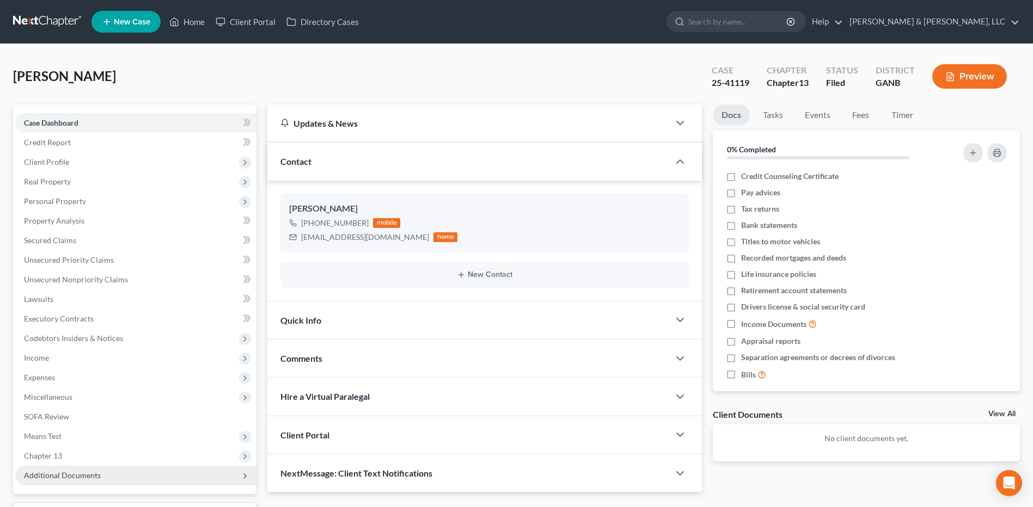
drag, startPoint x: 133, startPoint y: 476, endPoint x: 137, endPoint y: 470, distance: 6.8
click at [134, 476] on span "Additional Documents" at bounding box center [135, 476] width 241 height 20
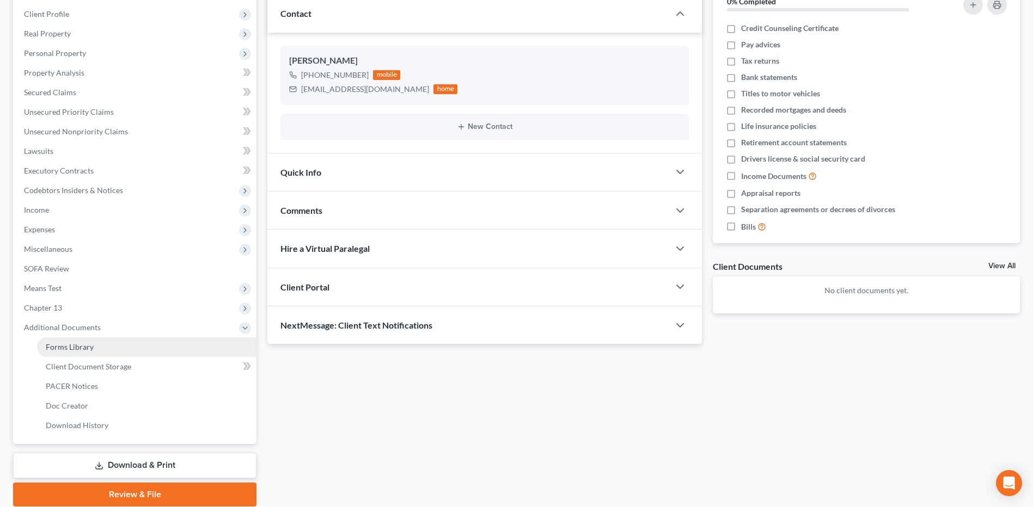
scroll to position [189, 0]
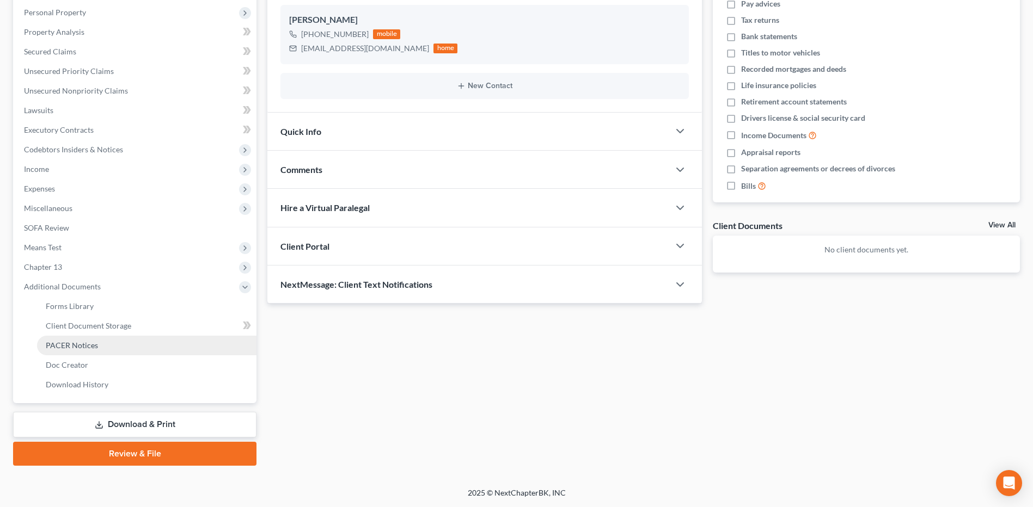
click at [89, 351] on link "PACER Notices" at bounding box center [146, 346] width 219 height 20
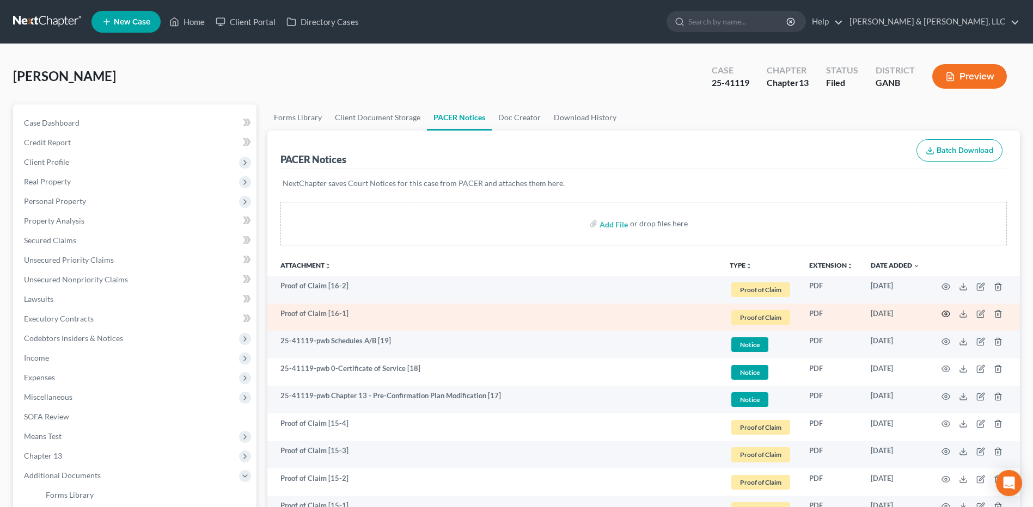
click at [946, 318] on icon "button" at bounding box center [945, 314] width 9 height 9
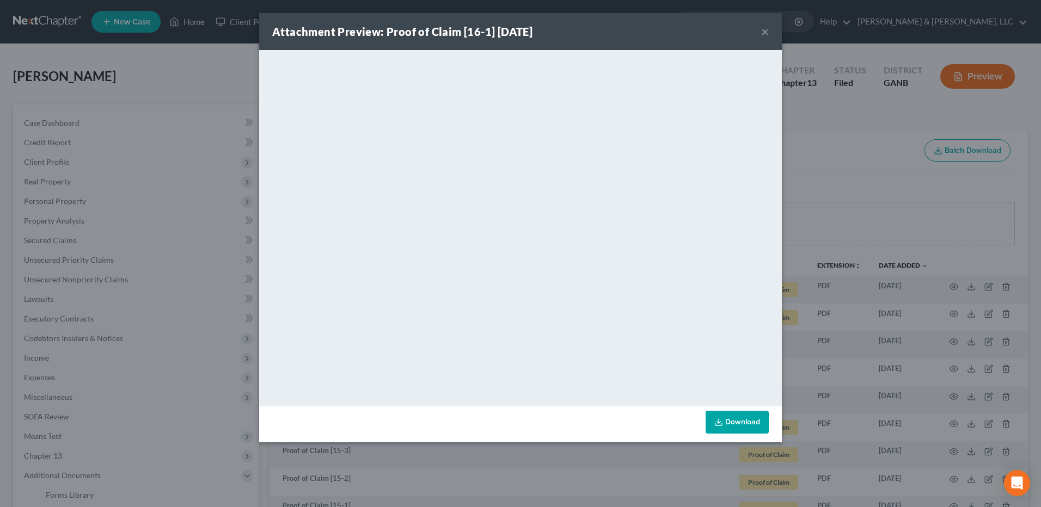
click at [762, 33] on button "×" at bounding box center [765, 31] width 8 height 13
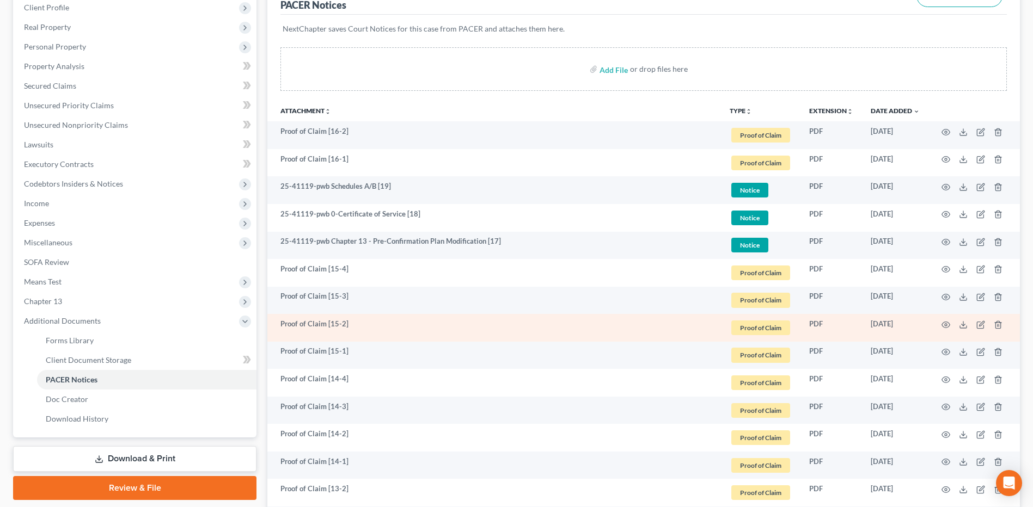
scroll to position [163, 0]
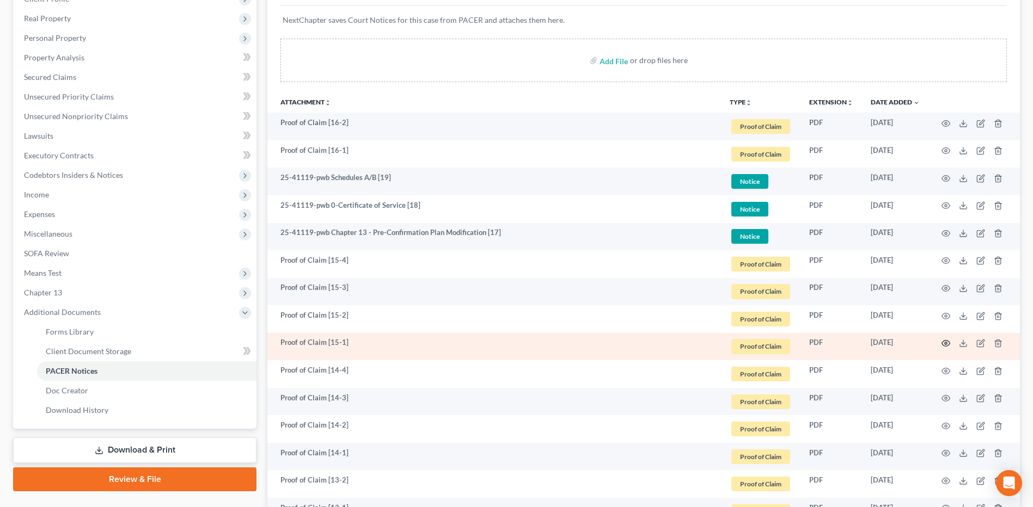
click at [943, 345] on icon "button" at bounding box center [945, 343] width 9 height 9
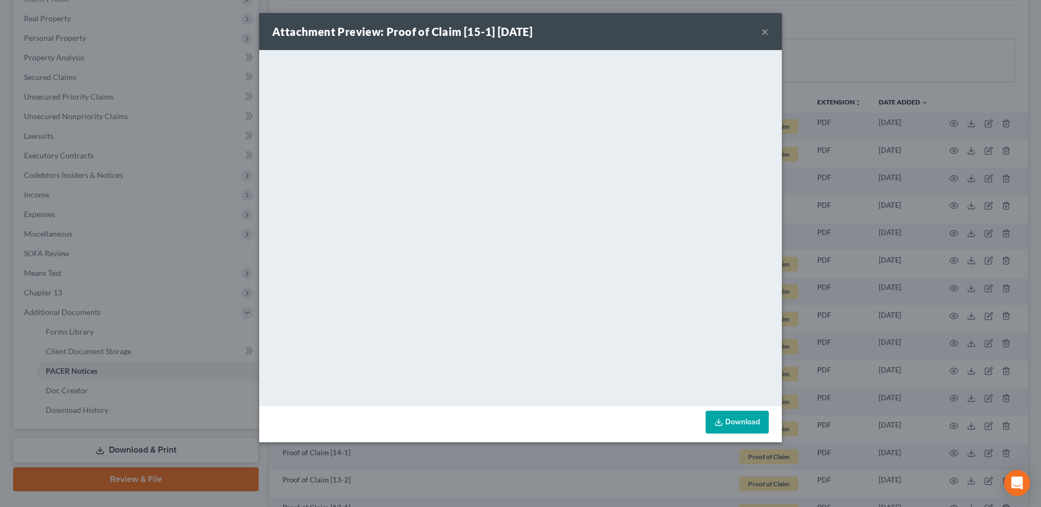
click at [767, 35] on button "×" at bounding box center [765, 31] width 8 height 13
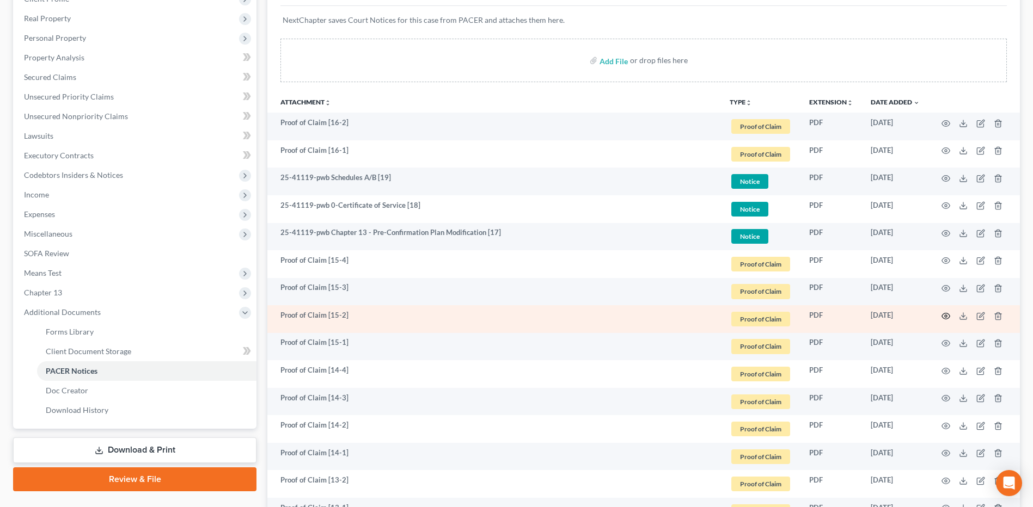
click at [943, 315] on icon "button" at bounding box center [945, 316] width 9 height 9
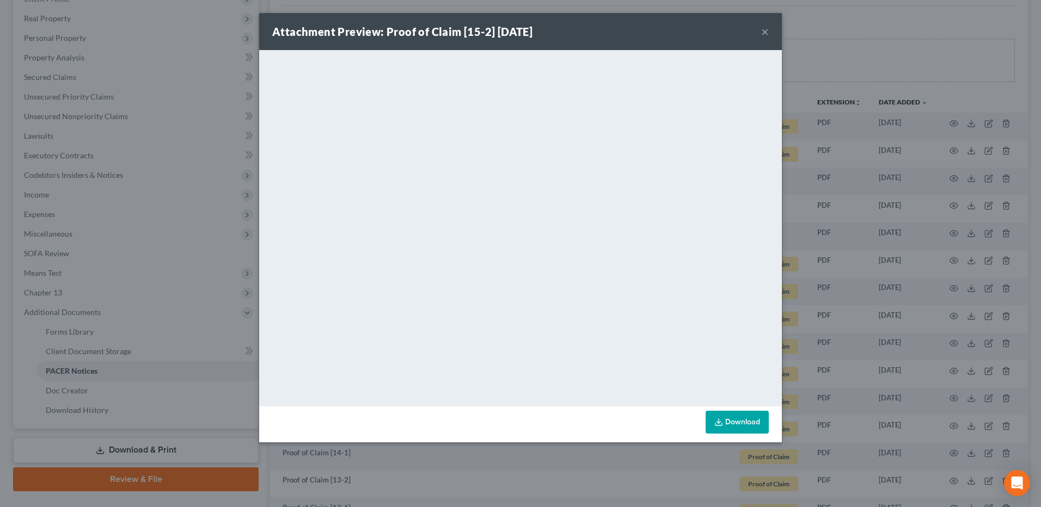
click at [763, 32] on button "×" at bounding box center [765, 31] width 8 height 13
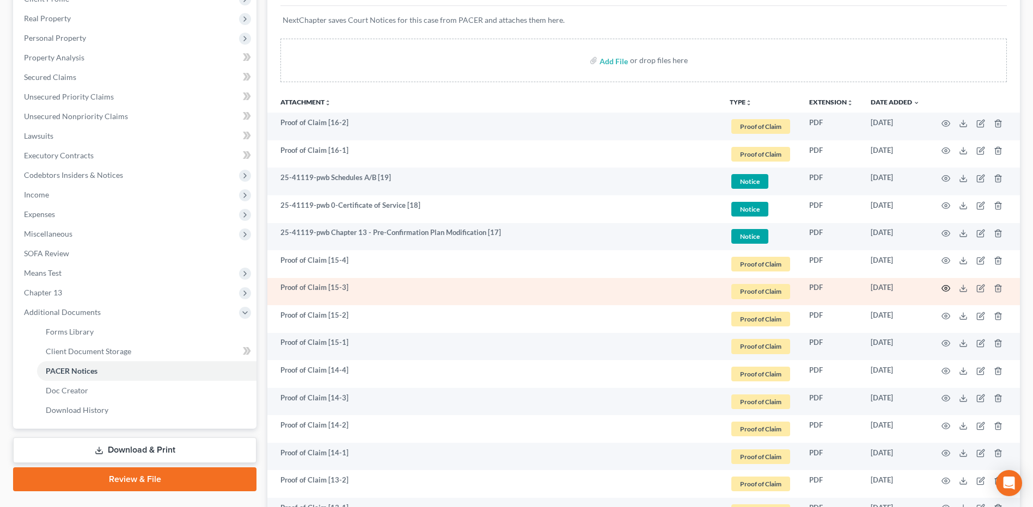
click at [941, 284] on icon "button" at bounding box center [945, 288] width 9 height 9
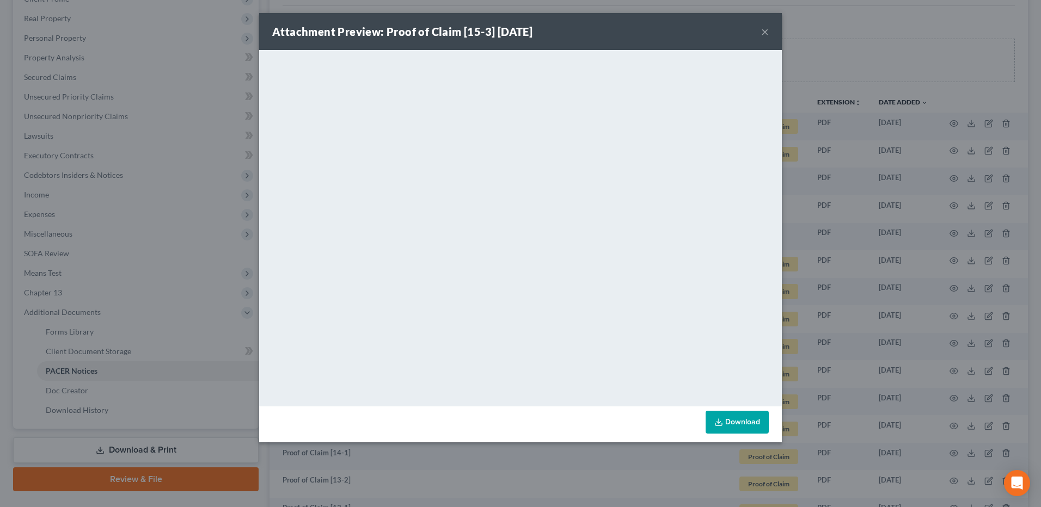
click at [763, 34] on button "×" at bounding box center [765, 31] width 8 height 13
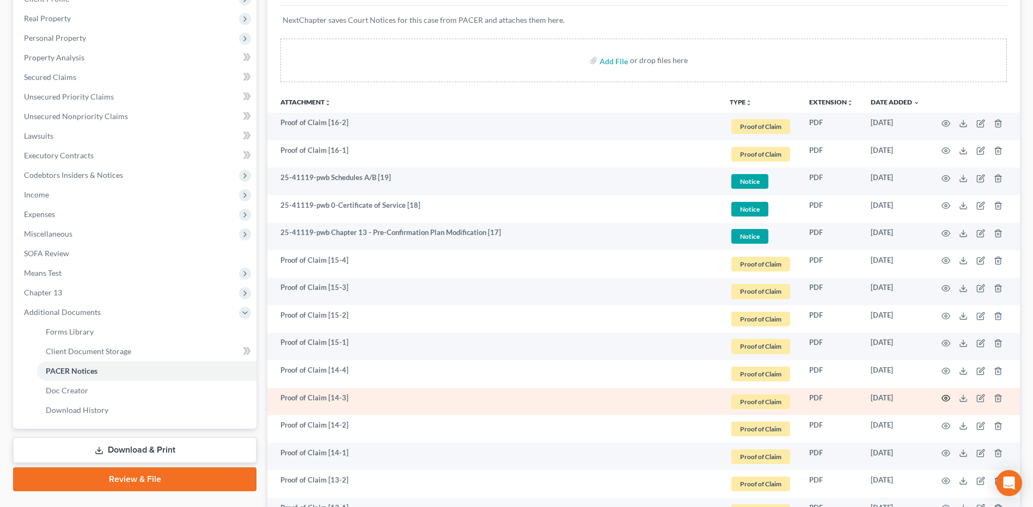
click at [941, 397] on icon "button" at bounding box center [945, 398] width 9 height 9
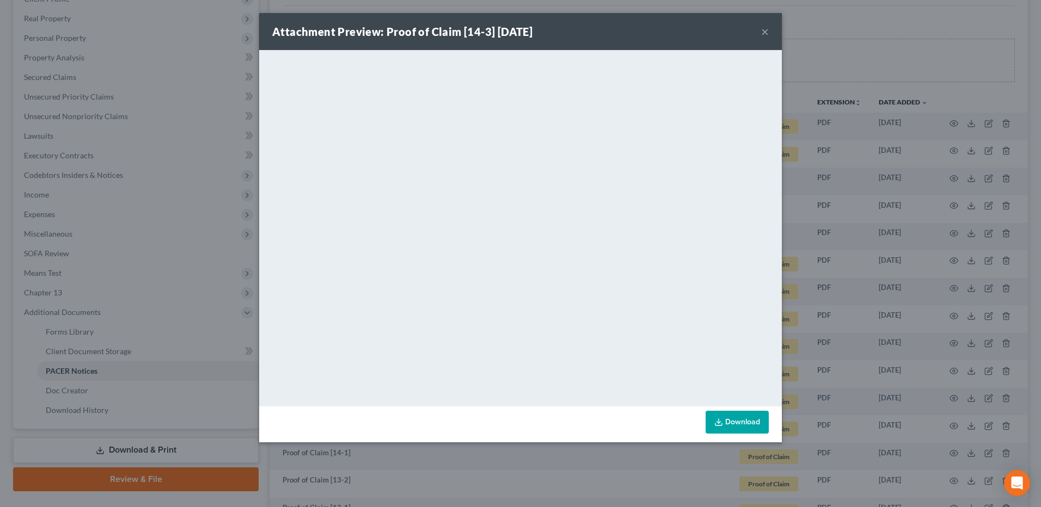
click at [763, 36] on button "×" at bounding box center [765, 31] width 8 height 13
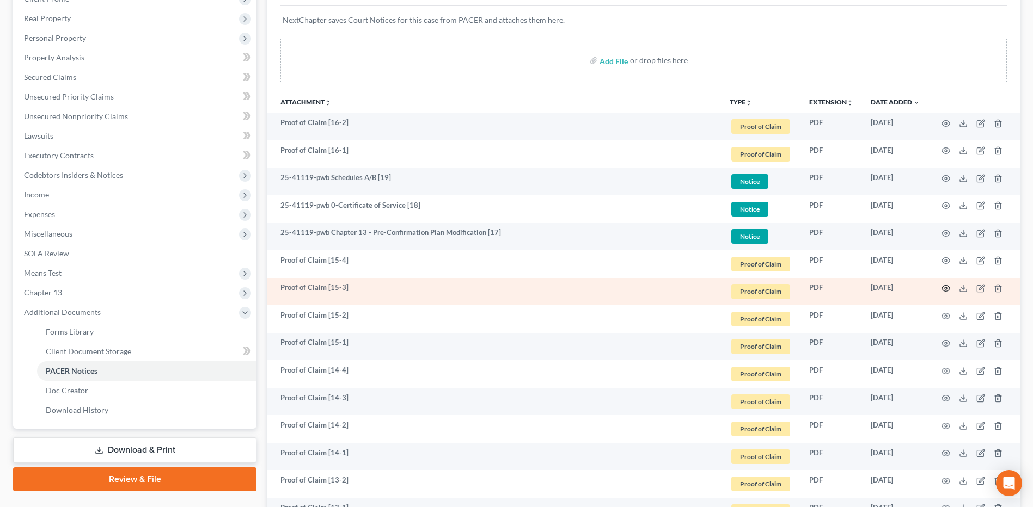
click at [949, 287] on icon "button" at bounding box center [946, 289] width 8 height 6
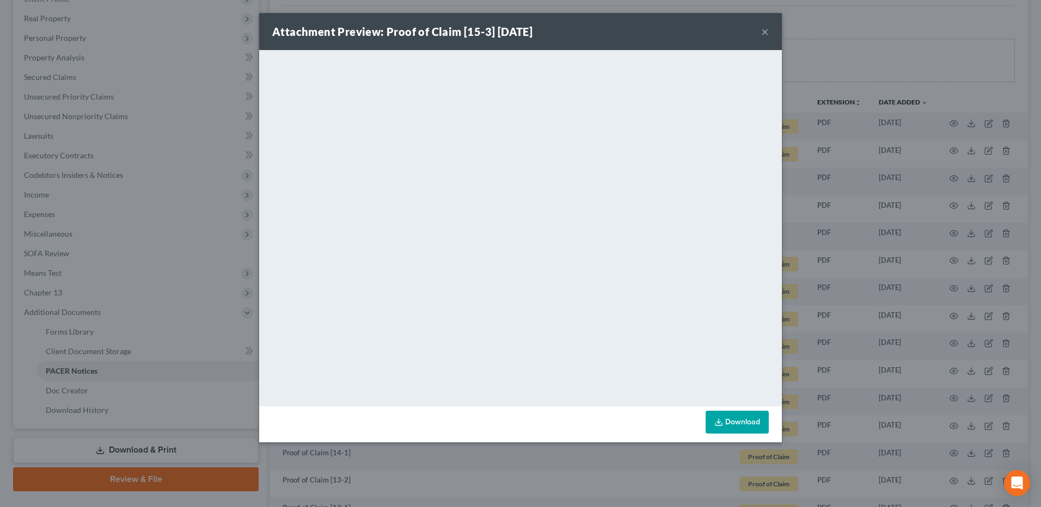
click at [764, 34] on button "×" at bounding box center [765, 31] width 8 height 13
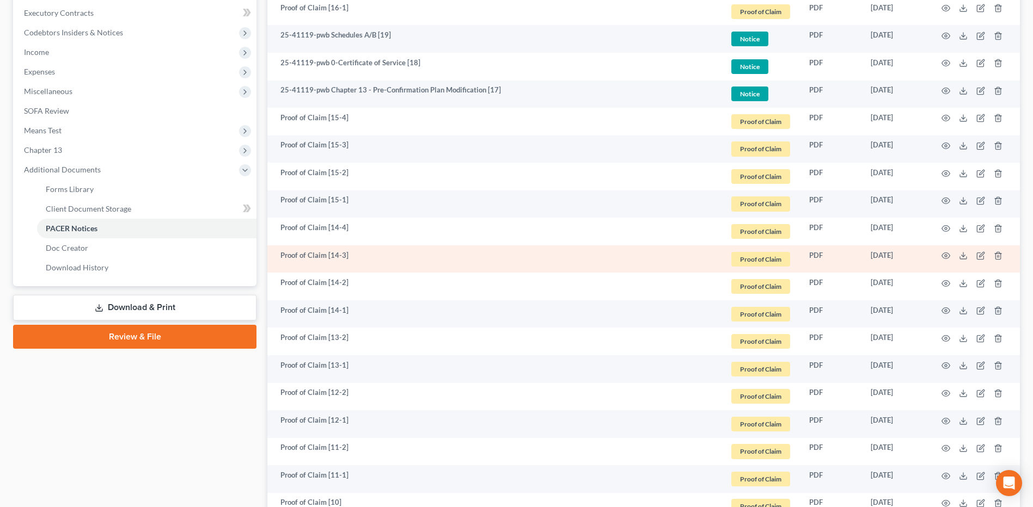
scroll to position [327, 0]
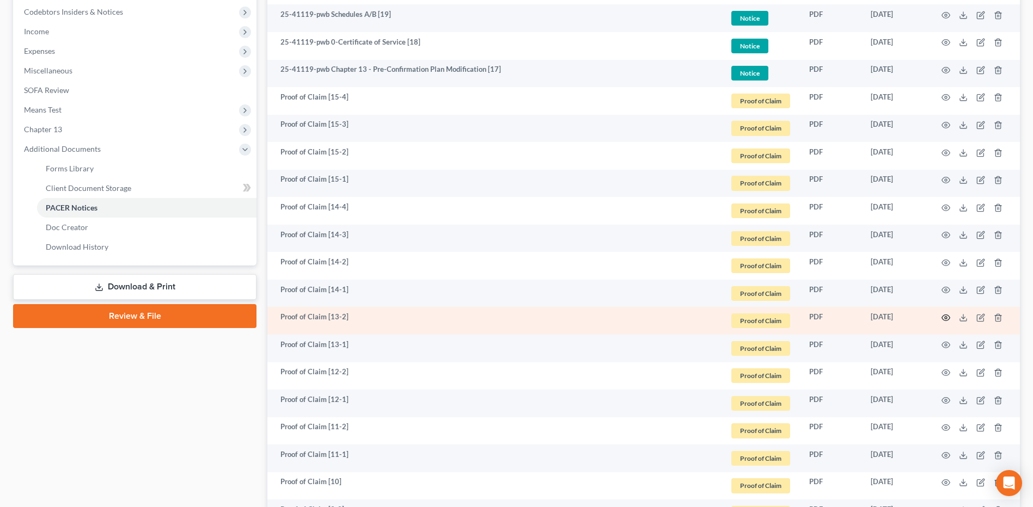
click at [947, 316] on icon "button" at bounding box center [945, 318] width 9 height 9
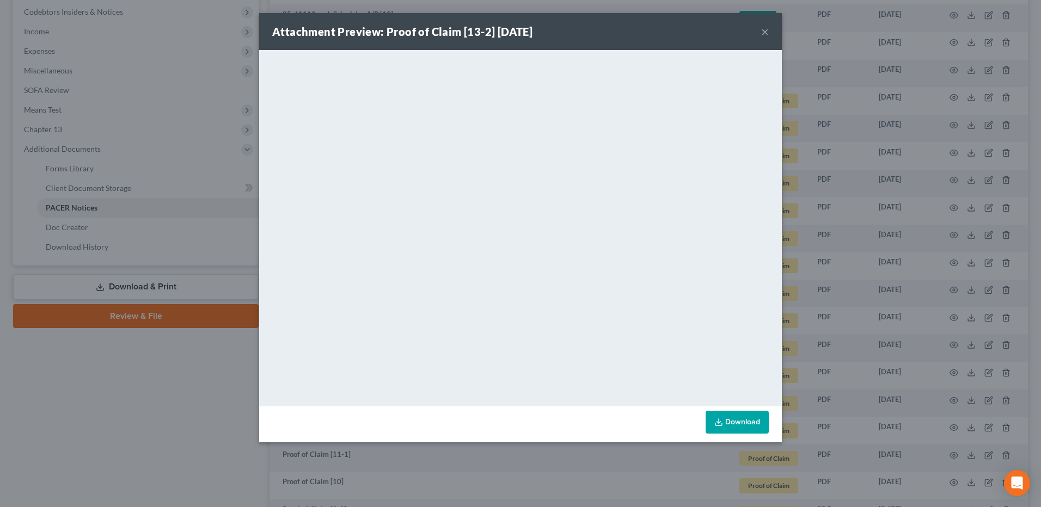
click at [765, 34] on button "×" at bounding box center [765, 31] width 8 height 13
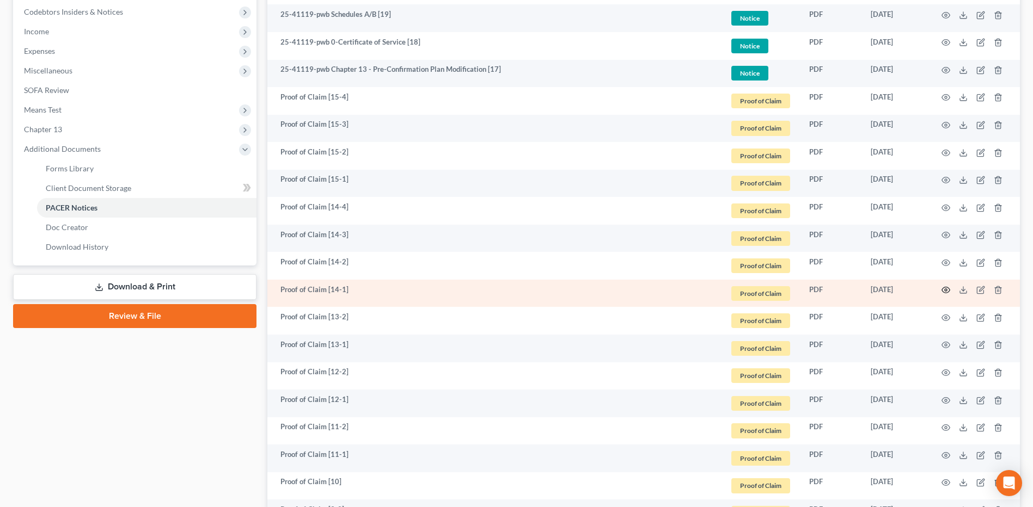
click at [946, 291] on icon "button" at bounding box center [945, 290] width 9 height 9
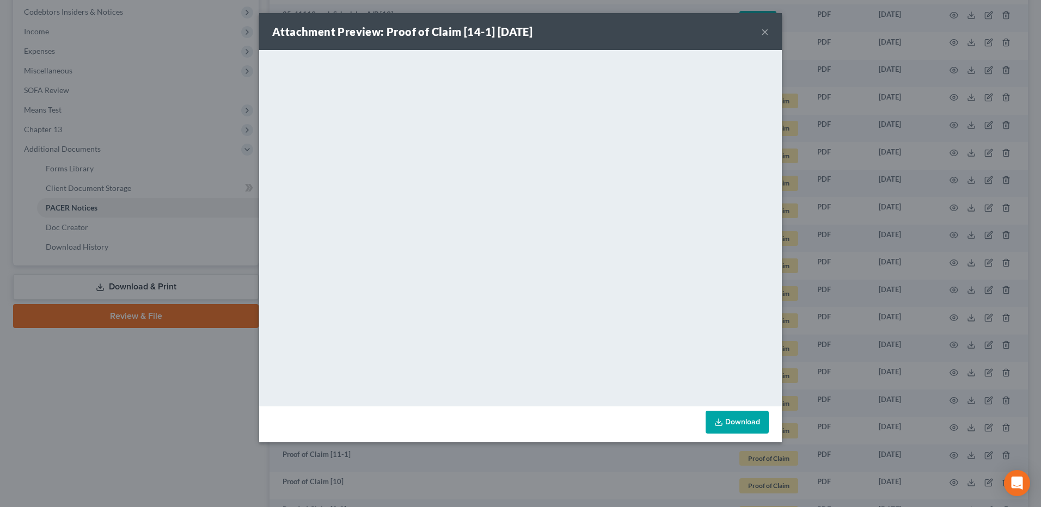
click at [767, 38] on button "×" at bounding box center [765, 31] width 8 height 13
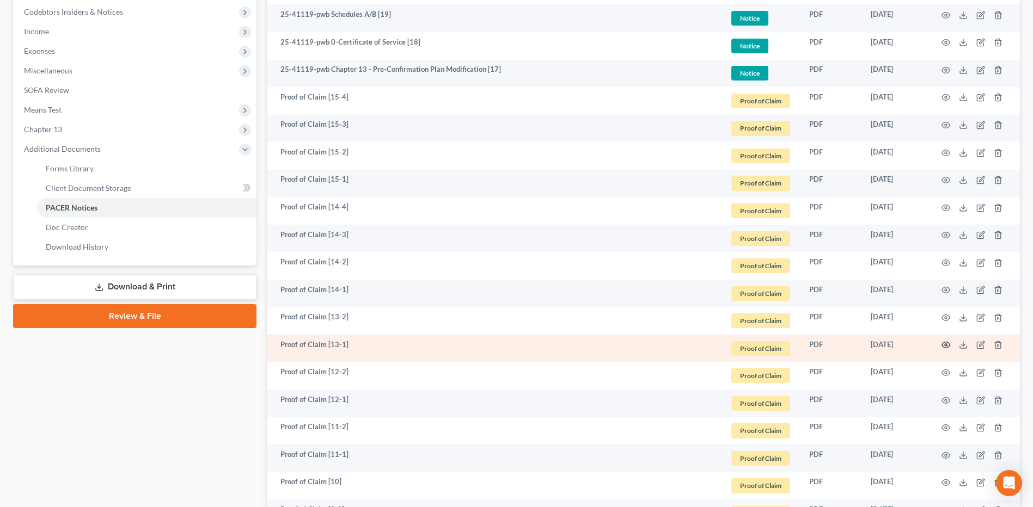
click at [946, 346] on icon "button" at bounding box center [945, 345] width 9 height 9
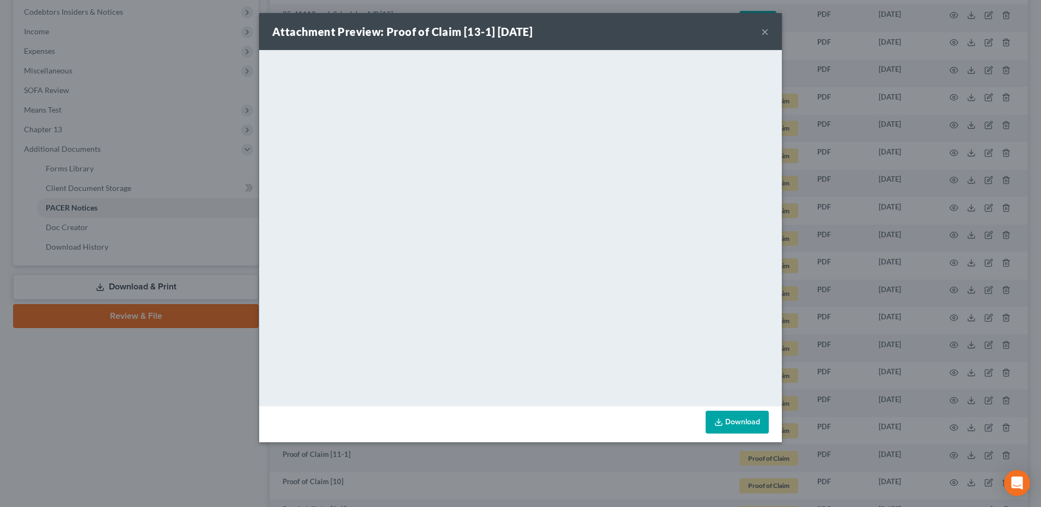
click at [763, 35] on button "×" at bounding box center [765, 31] width 8 height 13
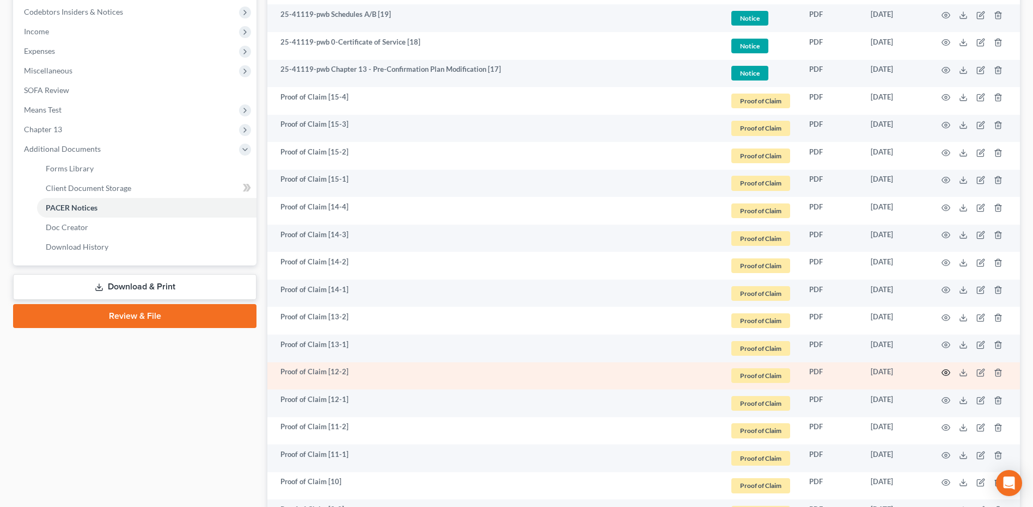
click at [945, 372] on circle "button" at bounding box center [946, 373] width 2 height 2
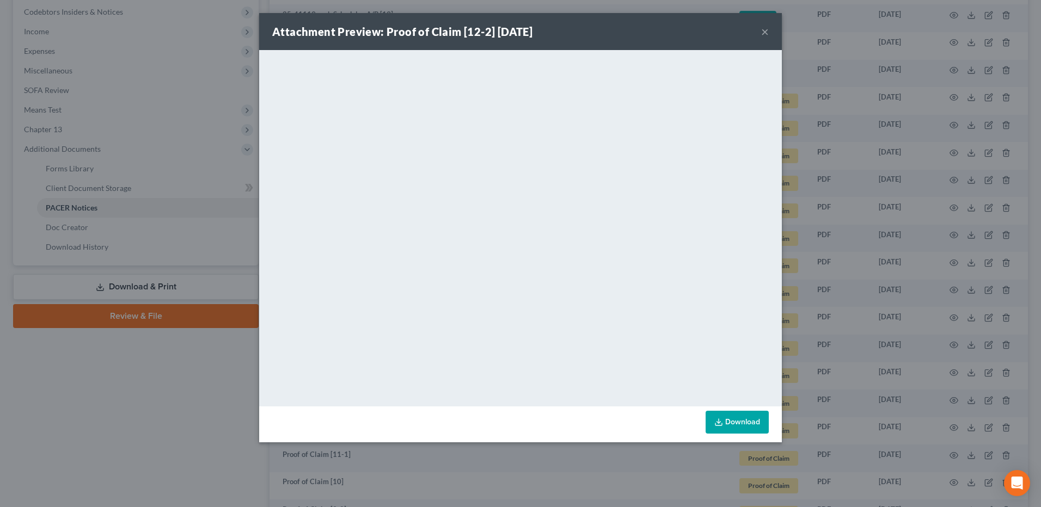
click at [764, 32] on button "×" at bounding box center [765, 31] width 8 height 13
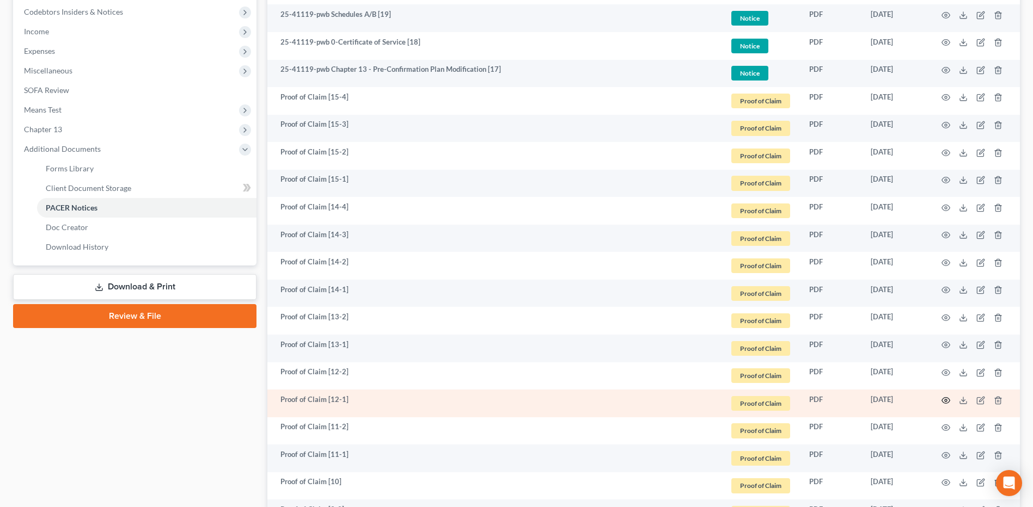
click at [945, 402] on icon "button" at bounding box center [945, 400] width 9 height 9
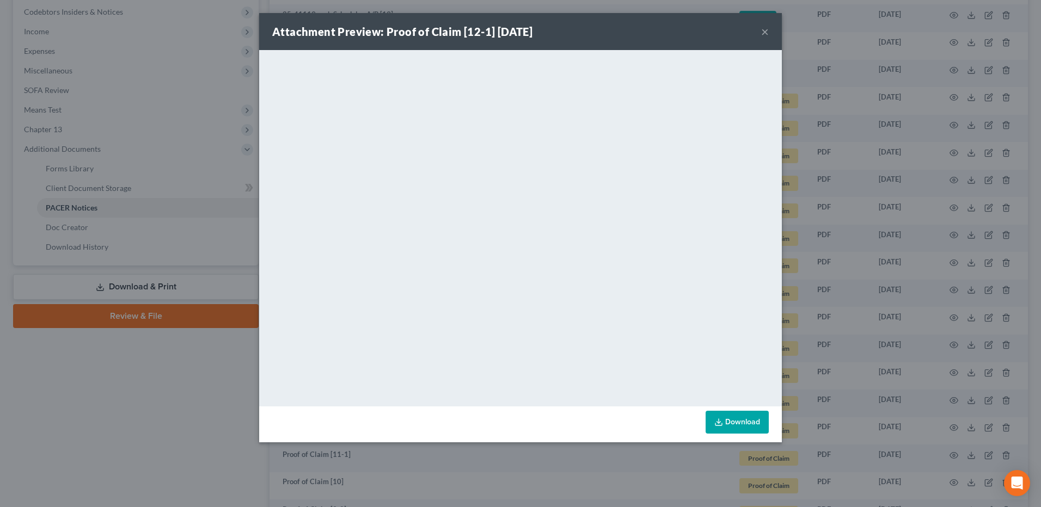
click at [762, 30] on button "×" at bounding box center [765, 31] width 8 height 13
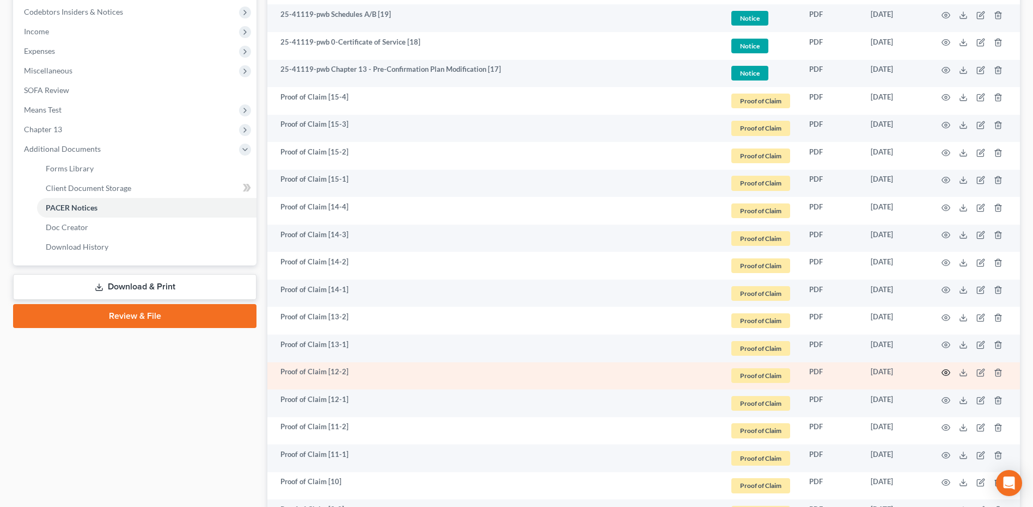
click at [945, 373] on circle "button" at bounding box center [946, 373] width 2 height 2
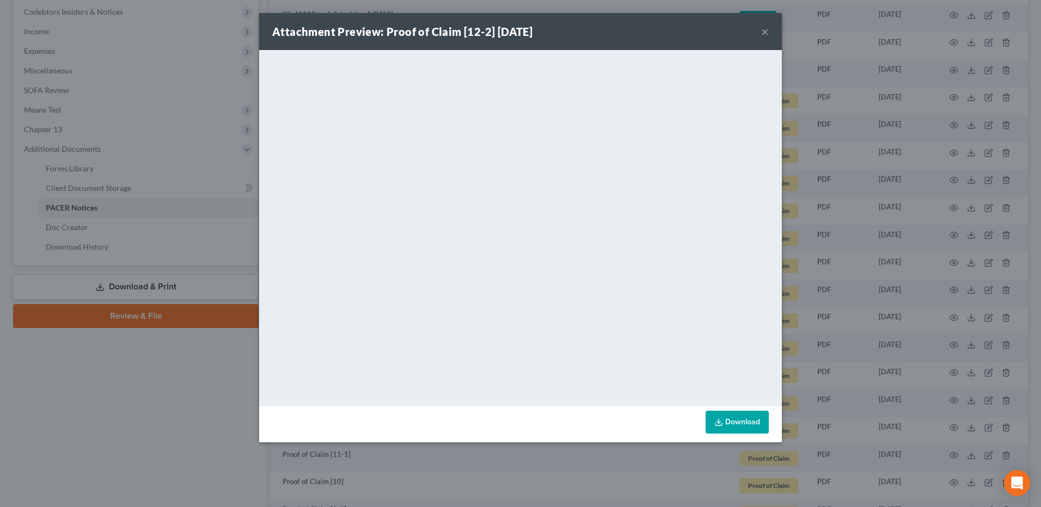
click at [763, 31] on button "×" at bounding box center [765, 31] width 8 height 13
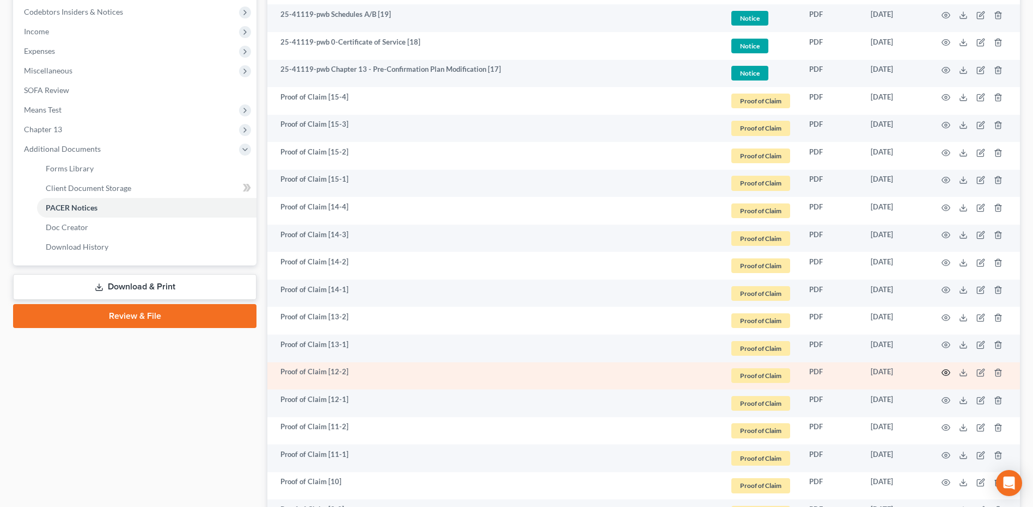
click at [946, 375] on icon "button" at bounding box center [945, 373] width 9 height 9
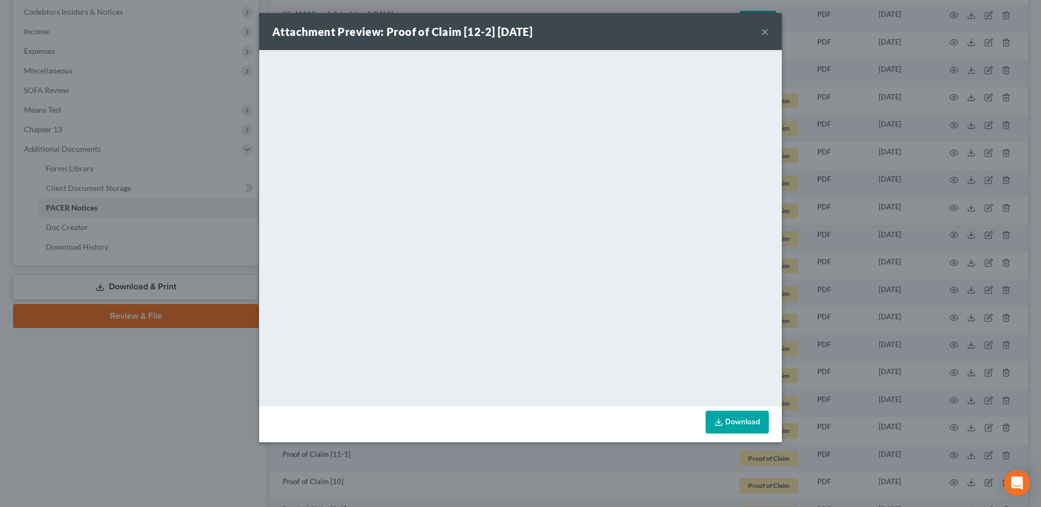
click at [771, 29] on div "Attachment Preview: Proof of Claim [12-2] [DATE] ×" at bounding box center [520, 31] width 523 height 37
click at [767, 46] on div "Attachment Preview: Proof of Claim [12-2] [DATE] ×" at bounding box center [520, 31] width 523 height 37
click at [765, 36] on button "×" at bounding box center [765, 31] width 8 height 13
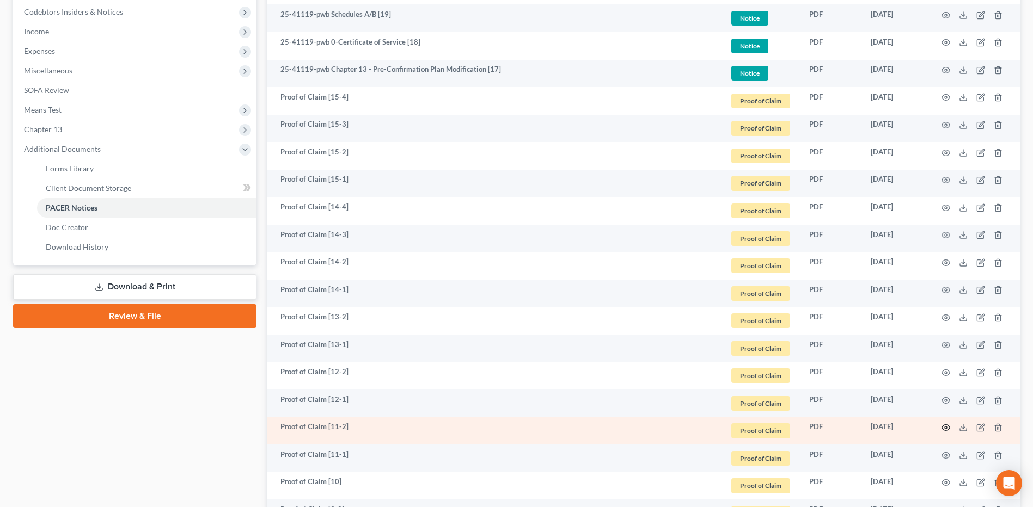
click at [943, 428] on icon "button" at bounding box center [945, 428] width 9 height 9
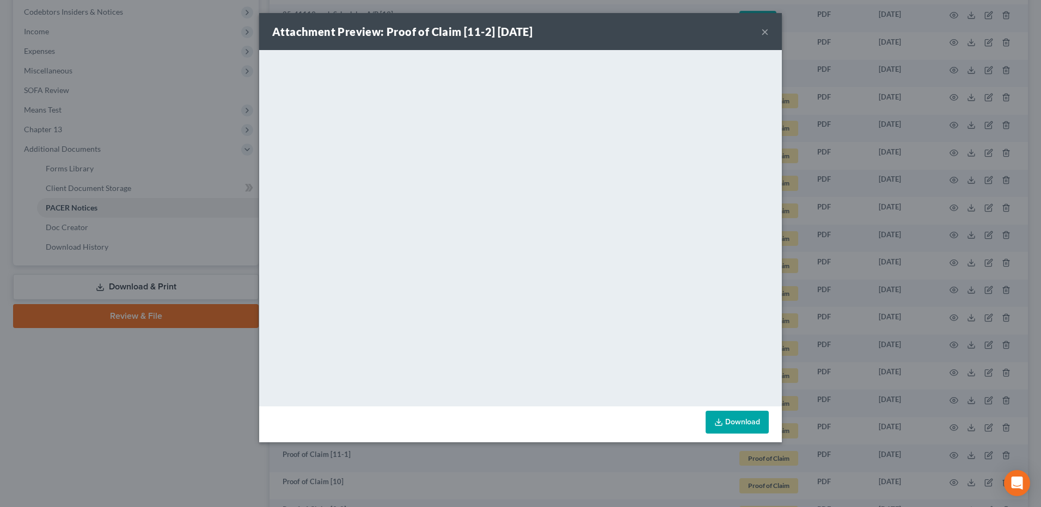
click at [766, 37] on button "×" at bounding box center [765, 31] width 8 height 13
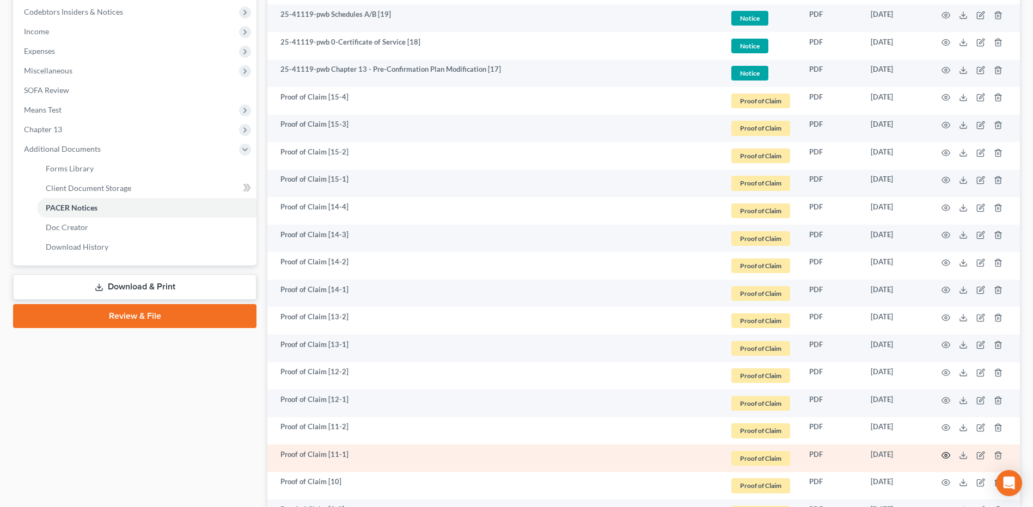
click at [946, 458] on icon "button" at bounding box center [946, 455] width 8 height 6
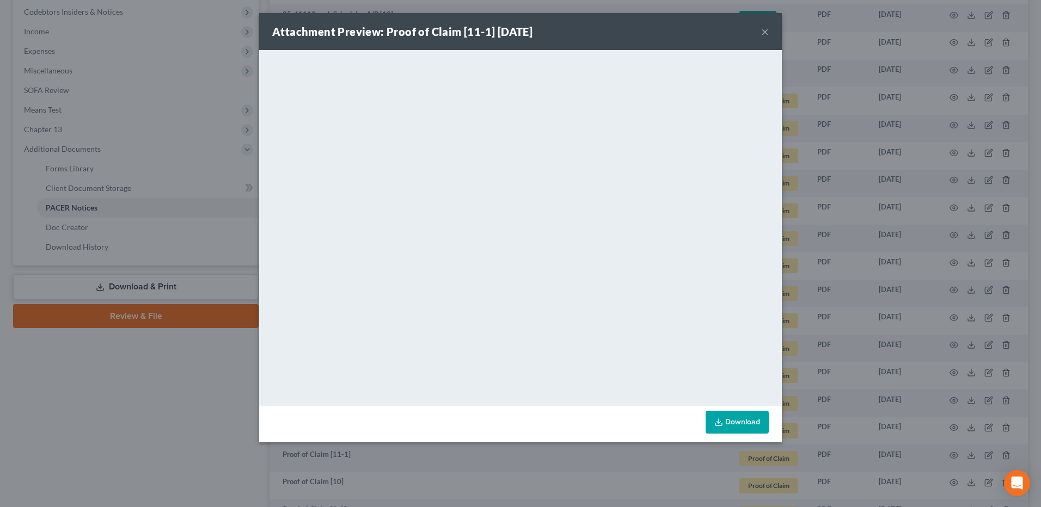
click at [767, 33] on button "×" at bounding box center [765, 31] width 8 height 13
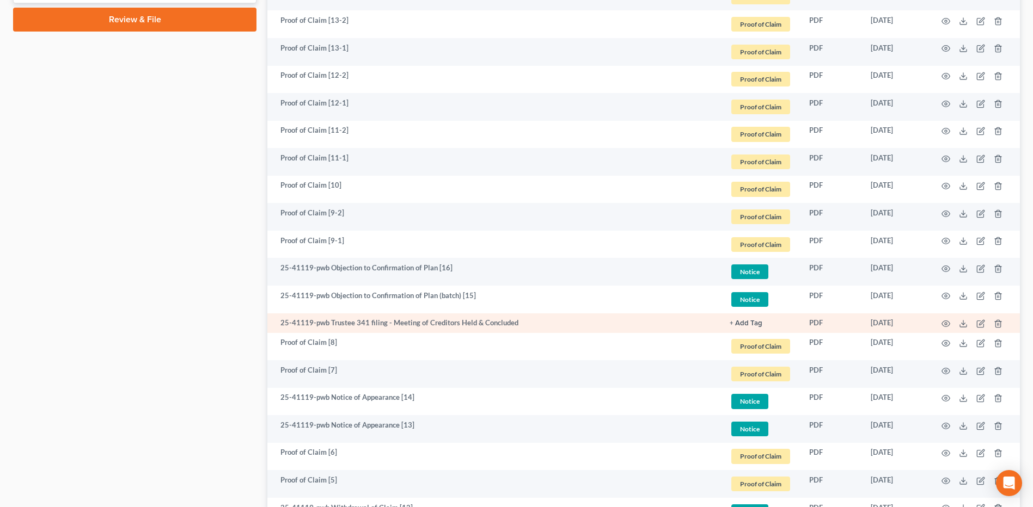
scroll to position [653, 0]
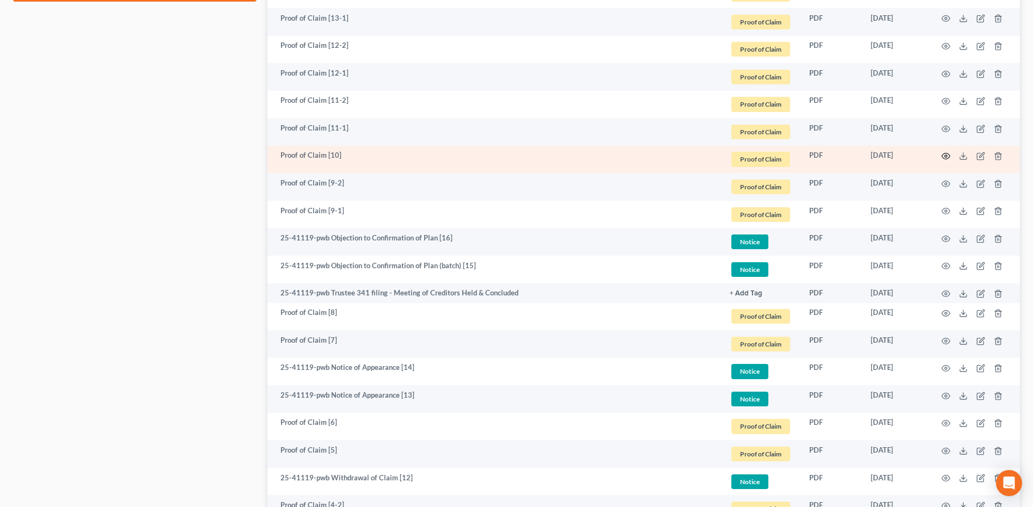
click at [948, 155] on icon "button" at bounding box center [945, 156] width 9 height 9
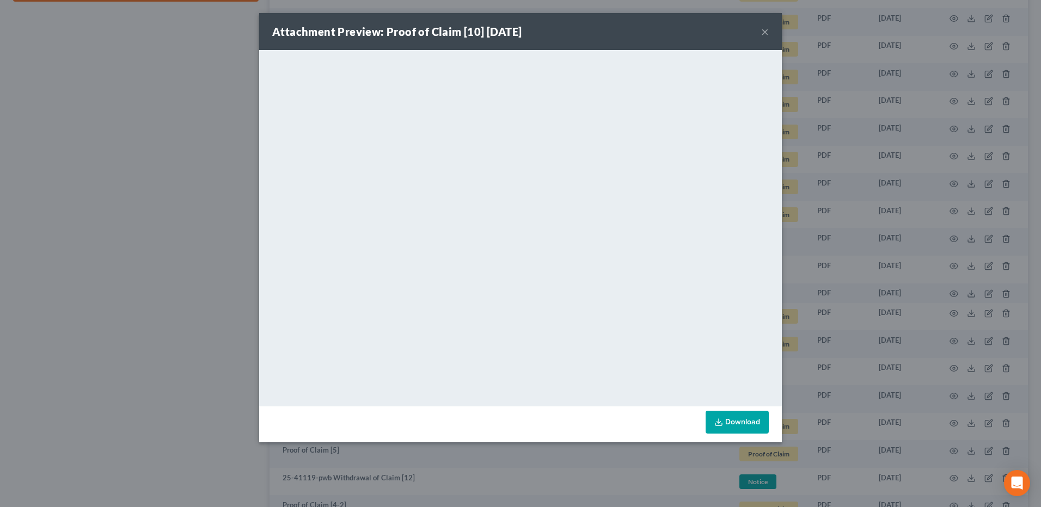
click at [764, 35] on button "×" at bounding box center [765, 31] width 8 height 13
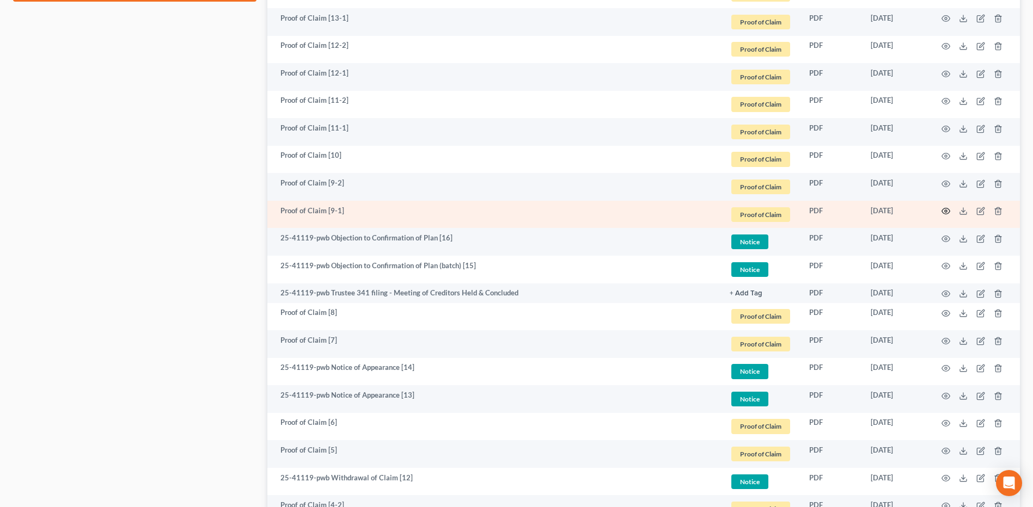
click at [943, 213] on icon "button" at bounding box center [945, 211] width 9 height 9
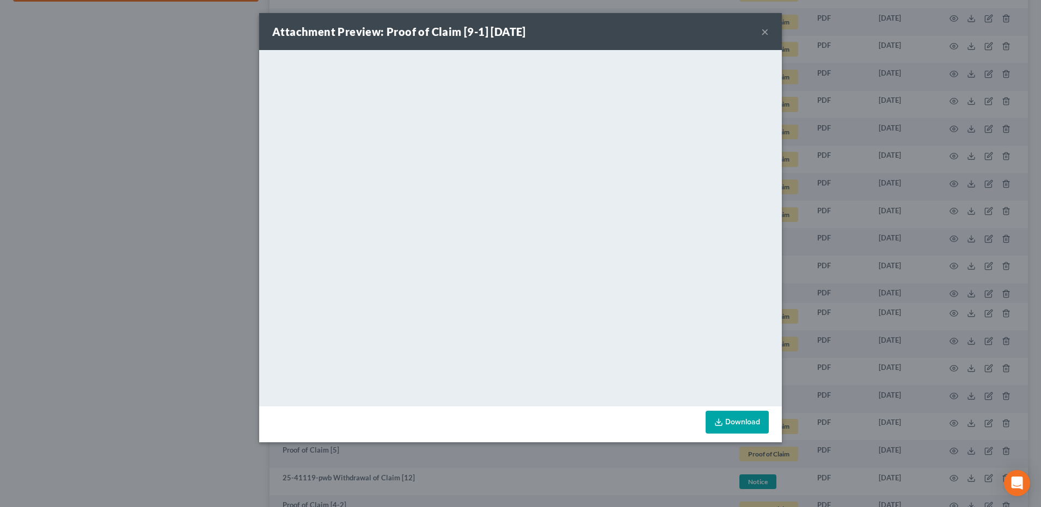
click at [767, 29] on button "×" at bounding box center [765, 31] width 8 height 13
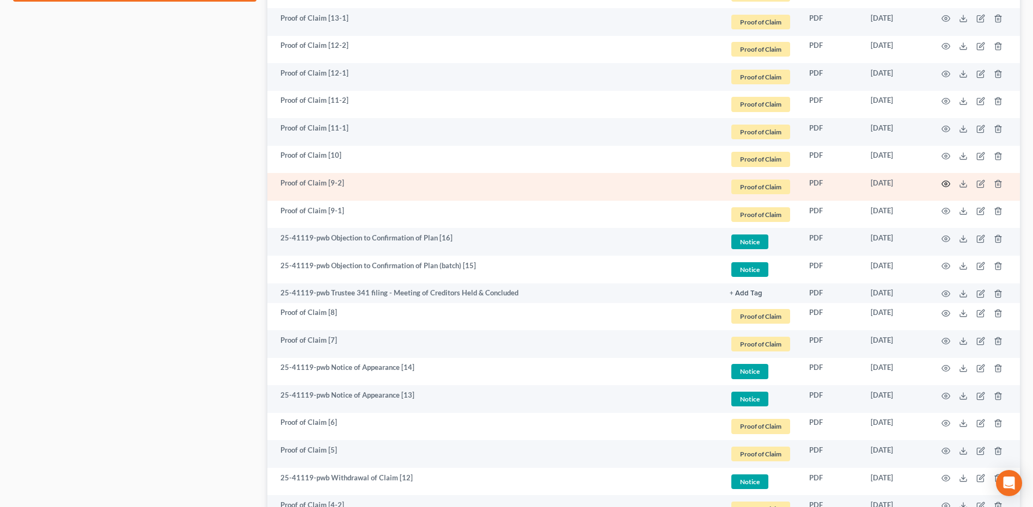
click at [945, 185] on circle "button" at bounding box center [946, 184] width 2 height 2
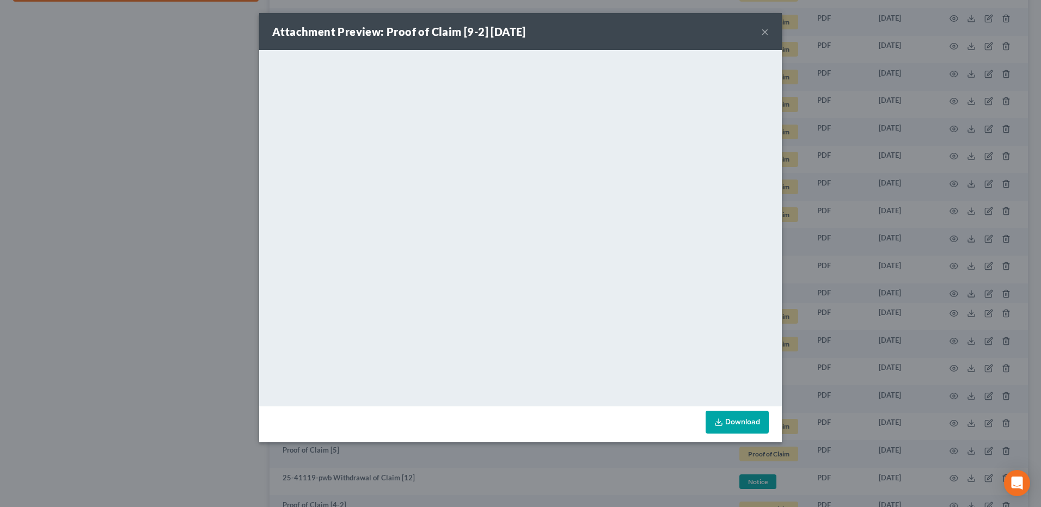
click at [765, 32] on button "×" at bounding box center [765, 31] width 8 height 13
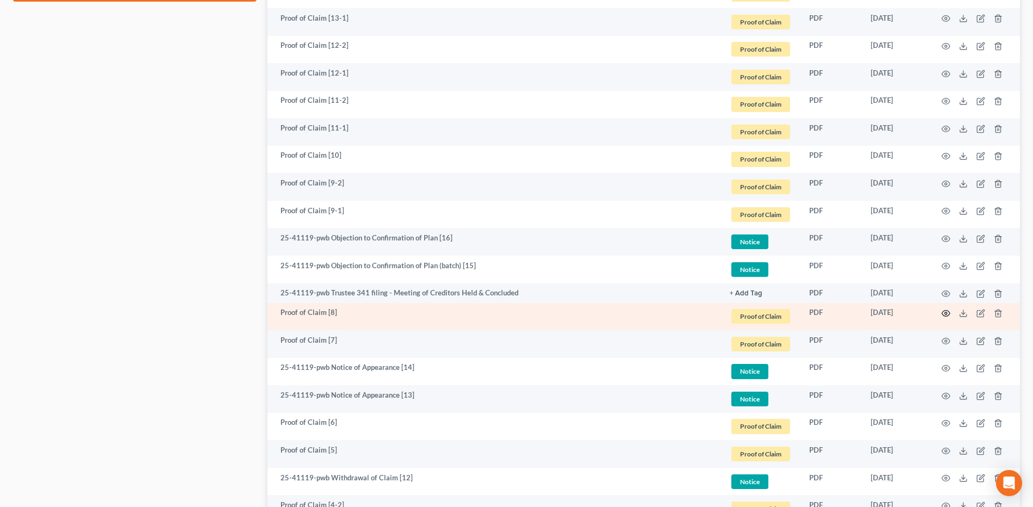
click at [945, 314] on icon "button" at bounding box center [945, 313] width 9 height 9
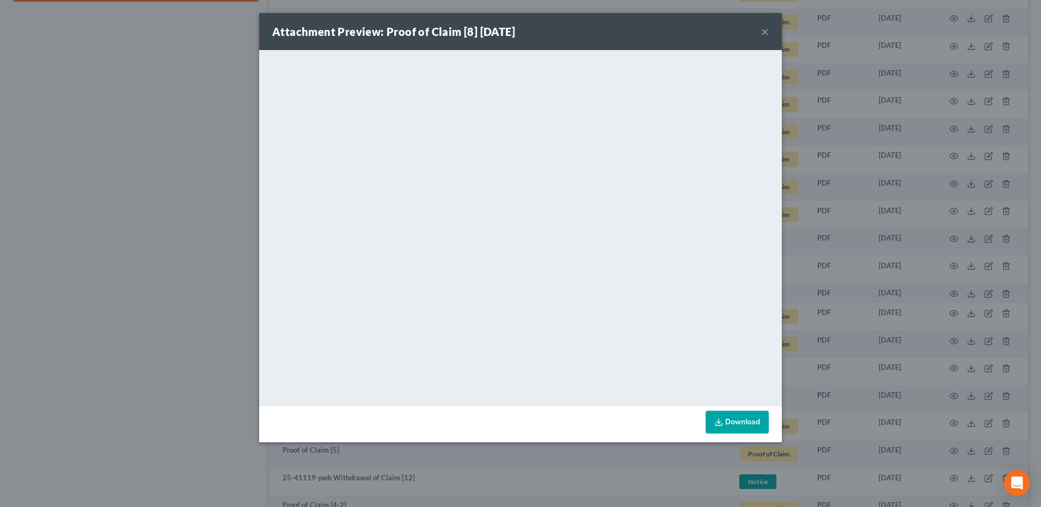
click at [767, 32] on button "×" at bounding box center [765, 31] width 8 height 13
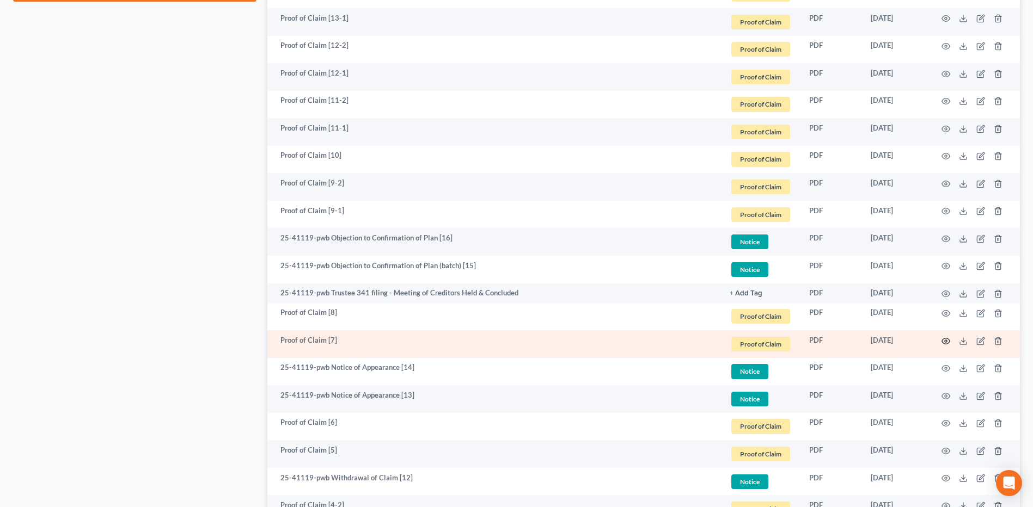
click at [945, 340] on icon "button" at bounding box center [945, 341] width 9 height 9
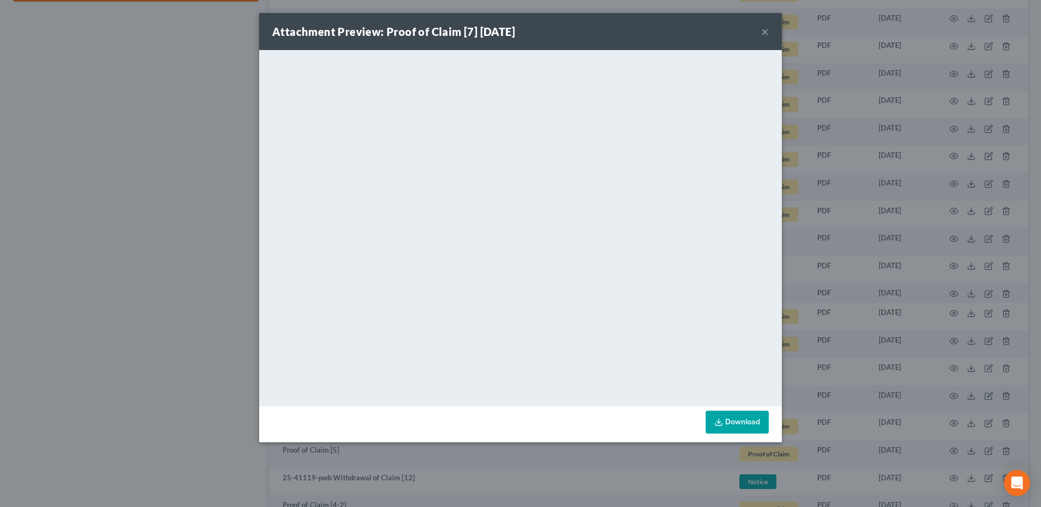
click at [763, 32] on button "×" at bounding box center [765, 31] width 8 height 13
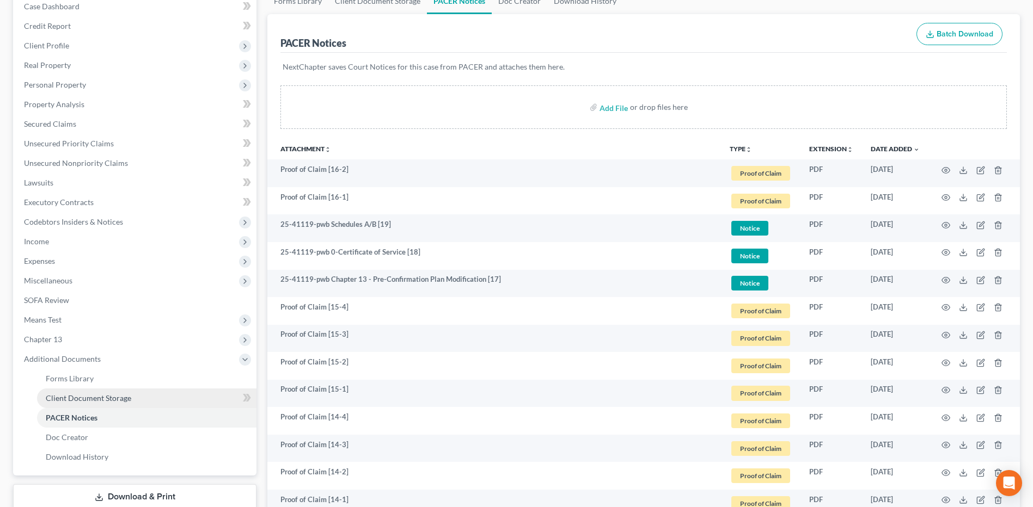
scroll to position [0, 0]
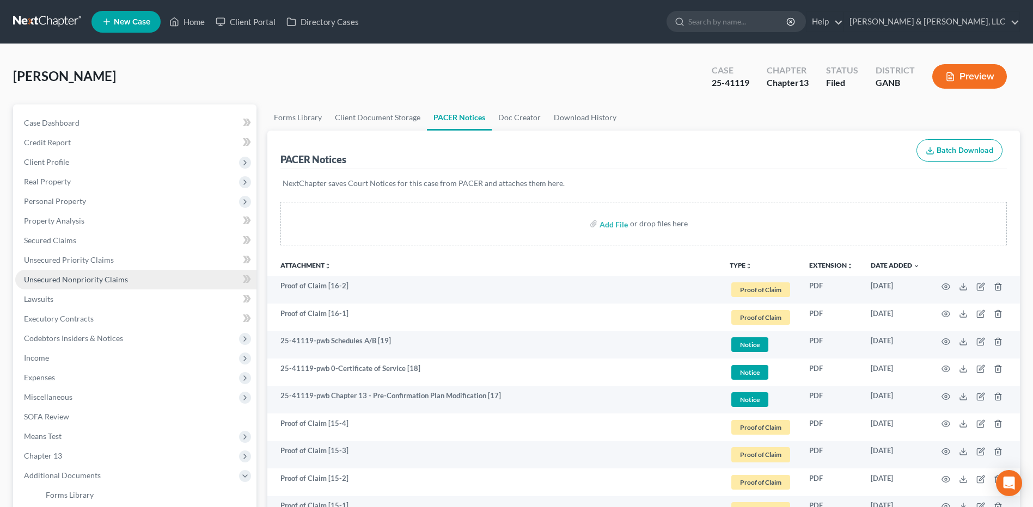
click at [99, 281] on span "Unsecured Nonpriority Claims" at bounding box center [76, 279] width 104 height 9
